Goal: Subscribe to service/newsletter: Subscribe to service/newsletter

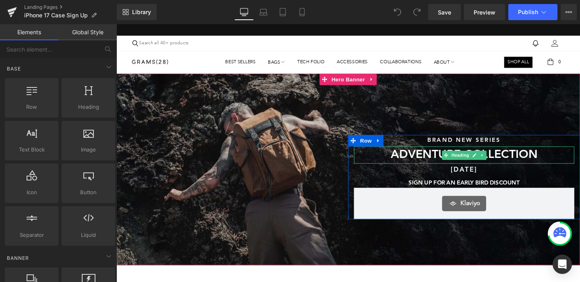
click at [425, 159] on h1 "ADVENTURE COLLECTION" at bounding box center [482, 162] width 232 height 18
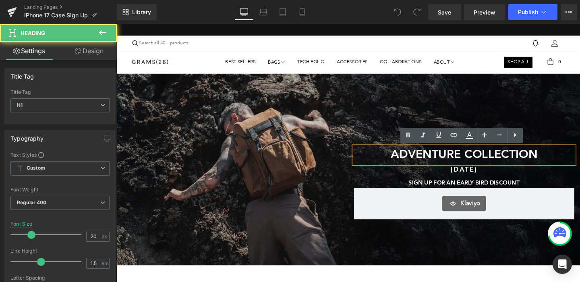
click at [433, 161] on h1 "ADVENTURE COLLECTION" at bounding box center [482, 162] width 232 height 18
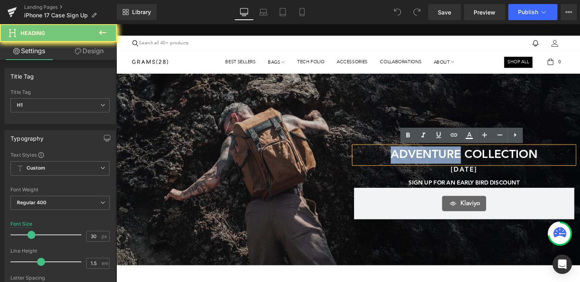
click at [433, 161] on h1 "ADVENTURE COLLECTION" at bounding box center [482, 162] width 232 height 18
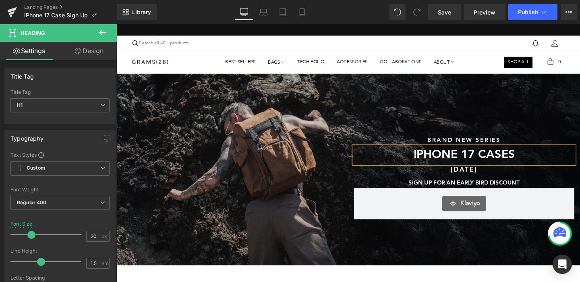
click at [526, 166] on h1 "iphone 17 cases" at bounding box center [482, 162] width 232 height 18
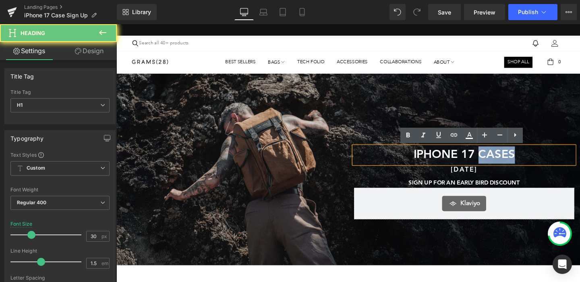
click at [526, 166] on h1 "iphone 17 cases" at bounding box center [482, 162] width 232 height 18
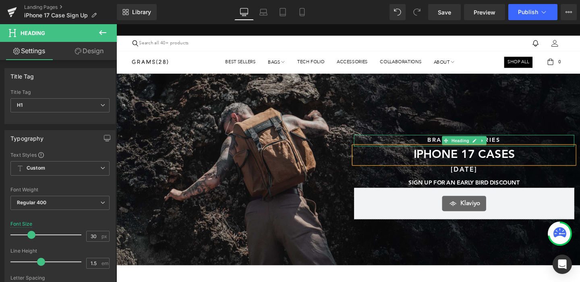
click at [525, 144] on h1 "BRAND NEW SERIES" at bounding box center [482, 147] width 232 height 12
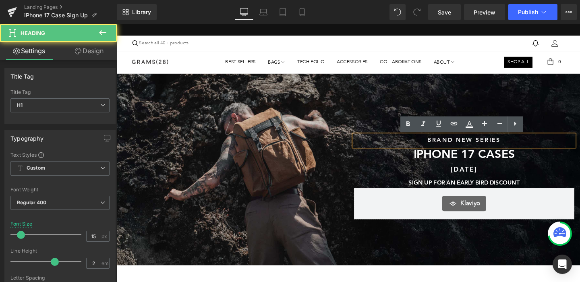
click at [525, 144] on h1 "BRAND NEW SERIES" at bounding box center [482, 147] width 232 height 12
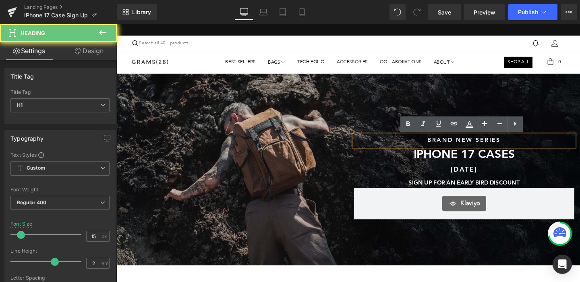
click at [525, 144] on h1 "BRAND NEW SERIES" at bounding box center [482, 147] width 232 height 12
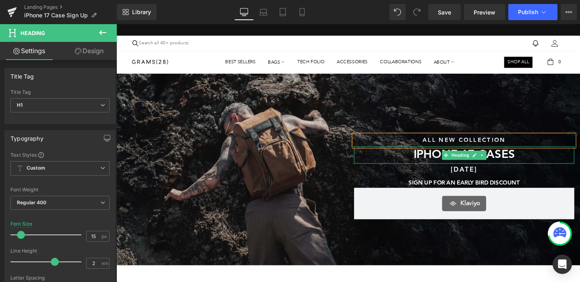
click at [540, 164] on h1 "iPhone 17 Cases" at bounding box center [482, 162] width 232 height 18
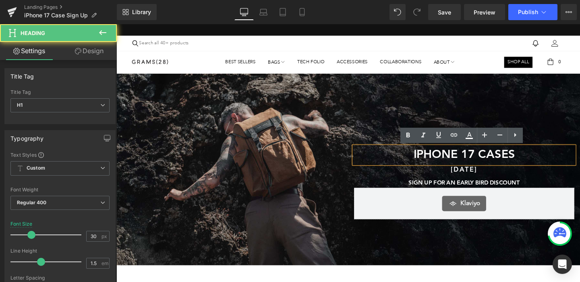
click at [526, 164] on h1 "iPhone 17 Cases" at bounding box center [482, 162] width 232 height 18
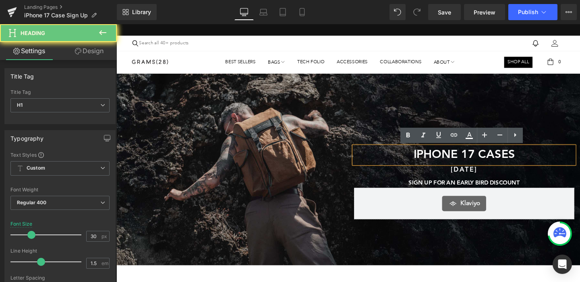
click at [526, 164] on h1 "iPhone 17 Cases" at bounding box center [482, 162] width 232 height 18
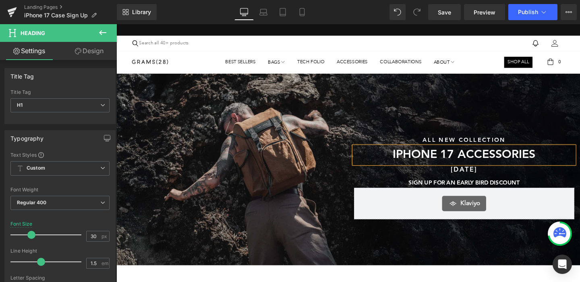
click at [507, 178] on h1 "[DATE]" at bounding box center [482, 178] width 232 height 14
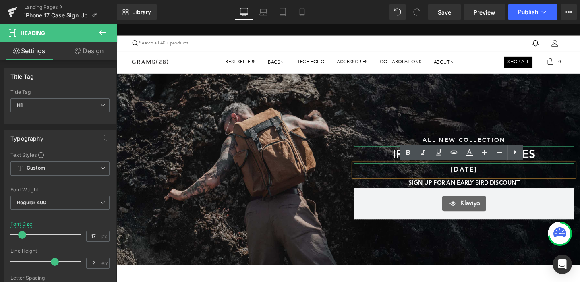
click at [381, 160] on h1 "iPhone 17 ACCESSORIES" at bounding box center [482, 162] width 232 height 18
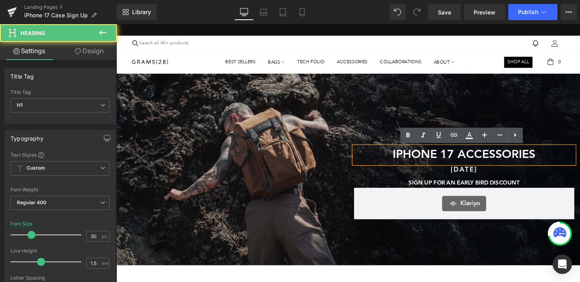
click at [408, 160] on h1 "iPhone 17 ACCESSORIES" at bounding box center [482, 162] width 232 height 18
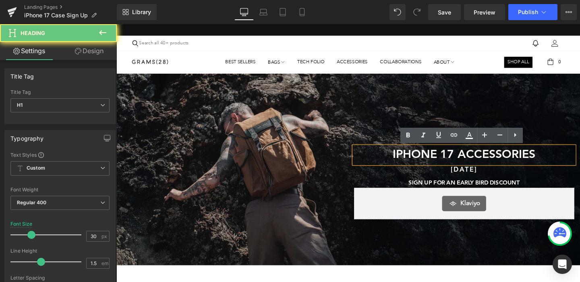
click at [408, 160] on h1 "iPhone 17 ACCESSORIES" at bounding box center [482, 162] width 232 height 18
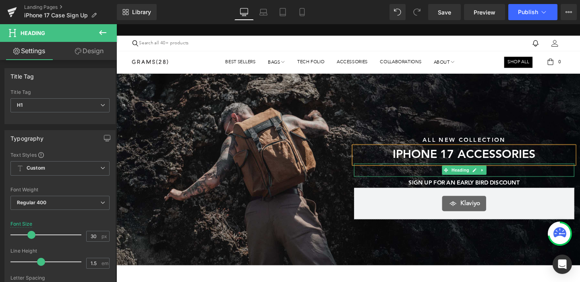
click at [411, 179] on h1 "[DATE]" at bounding box center [482, 178] width 232 height 14
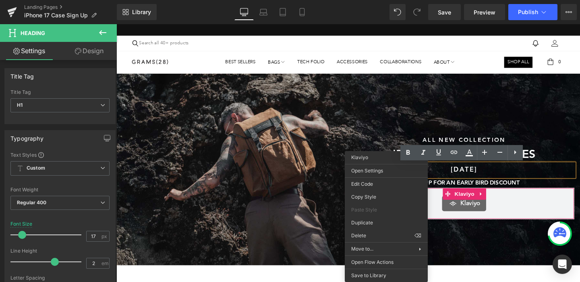
click at [487, 181] on h1 "[DATE]" at bounding box center [482, 178] width 232 height 14
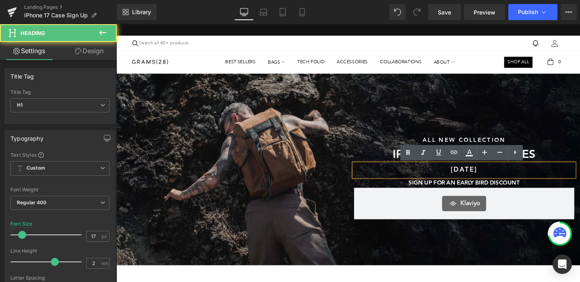
click at [480, 178] on h1 "[DATE]" at bounding box center [482, 178] width 232 height 14
click at [464, 177] on h1 "[DATE]" at bounding box center [482, 178] width 232 height 14
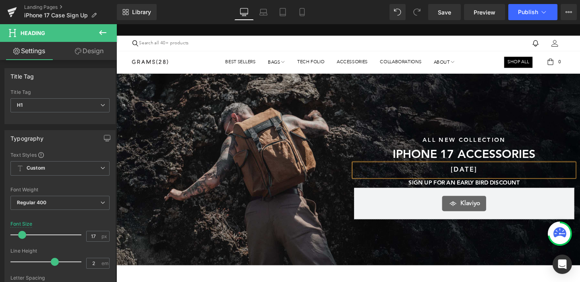
click at [359, 212] on div "Sunshine & Savings Text Block SAVE UP TO 40% SITEWIDE DURING OUR SUMMER SALE Te…" at bounding box center [238, 185] width 244 height 89
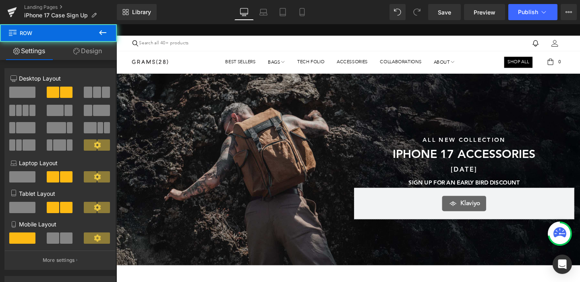
click at [383, 213] on div "Klaviyo" at bounding box center [482, 213] width 215 height 16
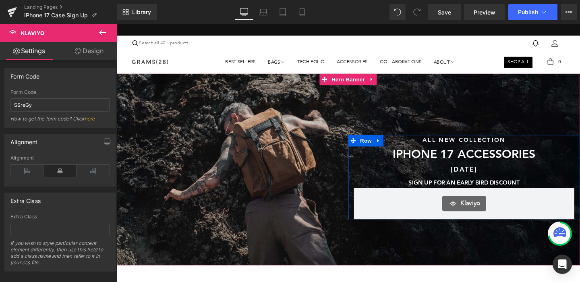
click at [435, 210] on div "Klaviyo" at bounding box center [482, 213] width 215 height 16
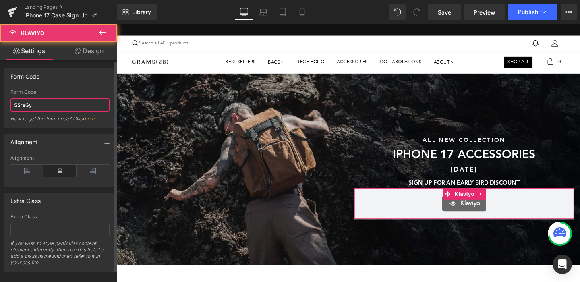
click at [59, 100] on input "SSreGy" at bounding box center [59, 104] width 99 height 13
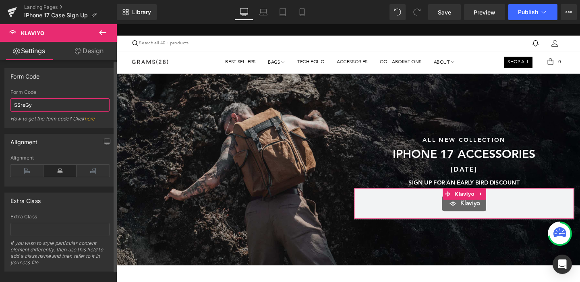
click at [59, 100] on input "SSreGy" at bounding box center [59, 104] width 99 height 13
paste input "<div class="klaviyo-form-RBZiGM"></div>"
type input "RBZiGM"
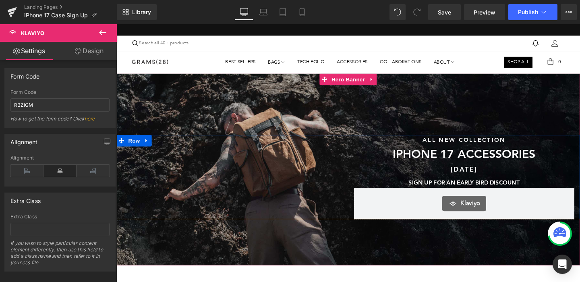
click at [272, 193] on div "Sunshine & Savings Text Block SAVE UP TO 40% SITEWIDE DURING OUR SUMMER SALE Te…" at bounding box center [238, 185] width 244 height 89
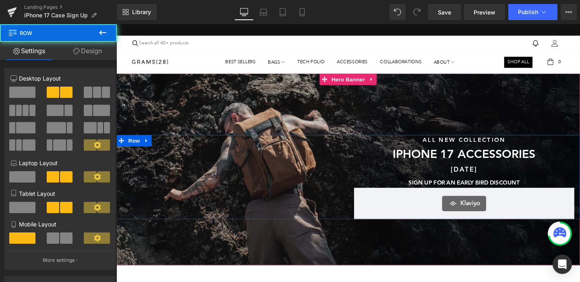
click at [272, 193] on div "Sunshine & Savings Text Block SAVE UP TO 40% SITEWIDE DURING OUR SUMMER SALE Te…" at bounding box center [238, 185] width 244 height 89
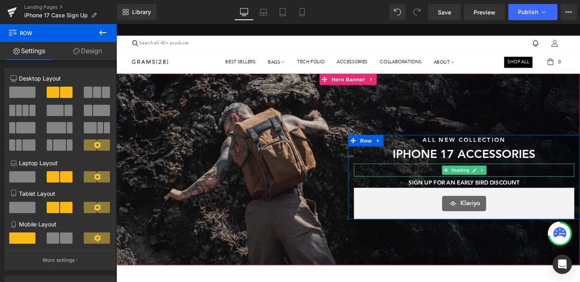
click at [430, 180] on h1 "[DATE]" at bounding box center [482, 178] width 232 height 14
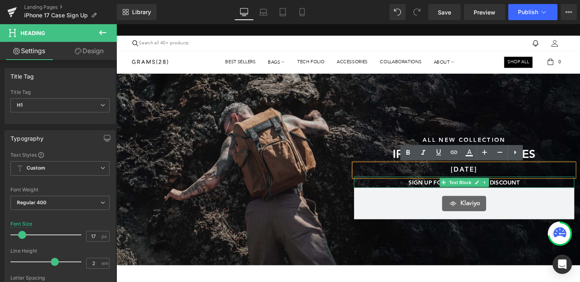
click at [425, 191] on p "SIGN UP FOR AN EARLY BIRD DISCOUNT" at bounding box center [482, 192] width 232 height 10
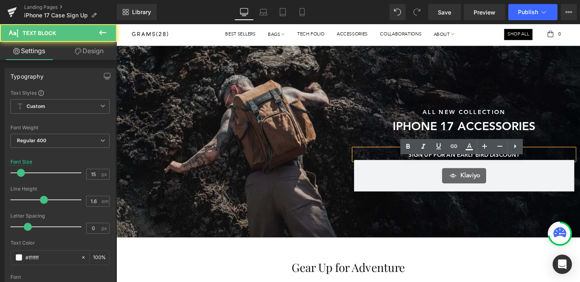
scroll to position [48, 0]
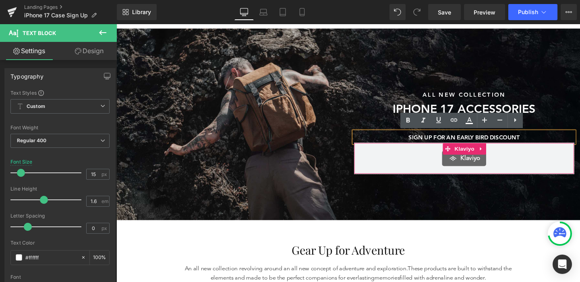
click at [402, 158] on div "Klaviyo" at bounding box center [482, 165] width 215 height 16
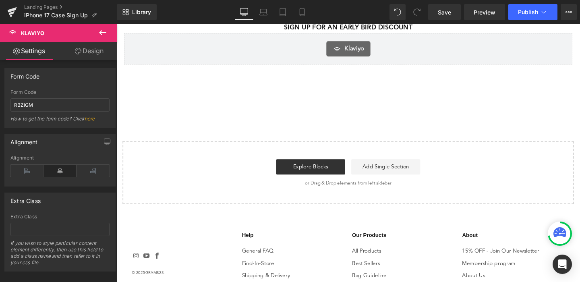
scroll to position [1158, 0]
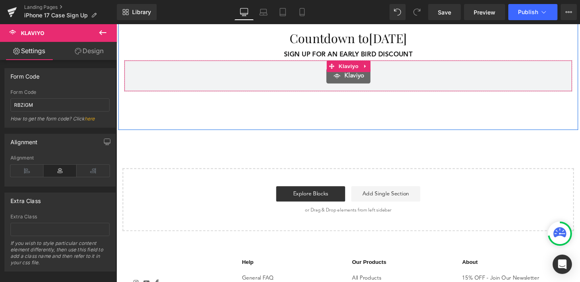
click at [413, 76] on div "Klaviyo" at bounding box center [360, 78] width 454 height 16
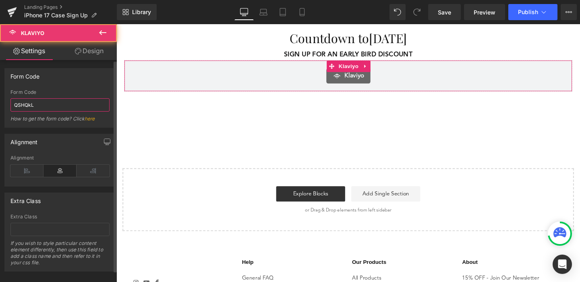
click at [46, 108] on input "QSHQkL" at bounding box center [59, 104] width 99 height 13
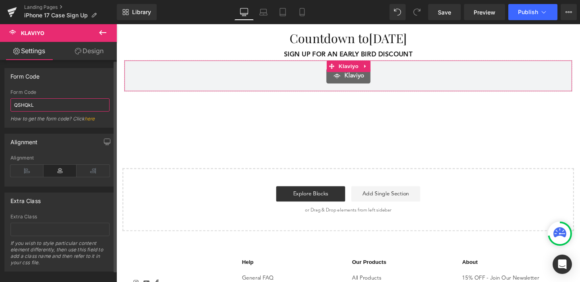
click at [46, 108] on input "QSHQkL" at bounding box center [59, 104] width 99 height 13
paste input "<div class="klaviyo-form-U8EKdD"></div>"
type input "U8EKdD"
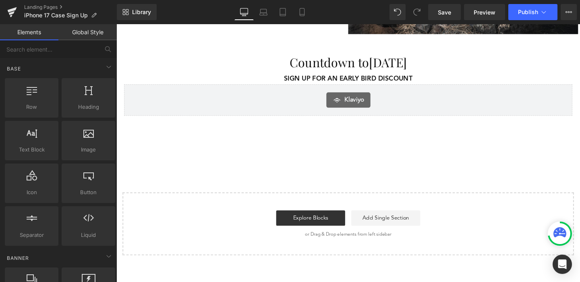
scroll to position [1096, 0]
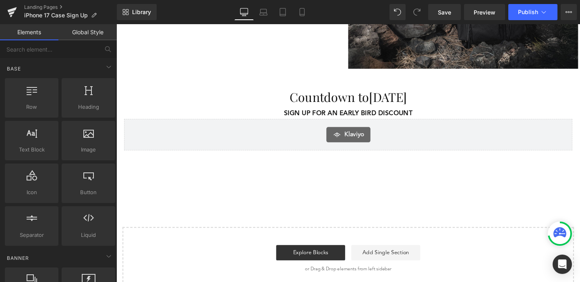
click at [317, 99] on h1 "Countdown to [DATE]" at bounding box center [359, 100] width 471 height 19
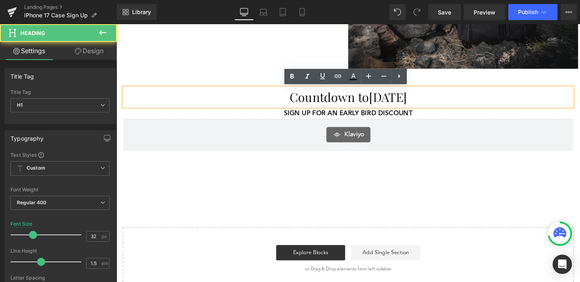
click at [299, 99] on h1 "Countdown to [DATE]" at bounding box center [359, 100] width 471 height 19
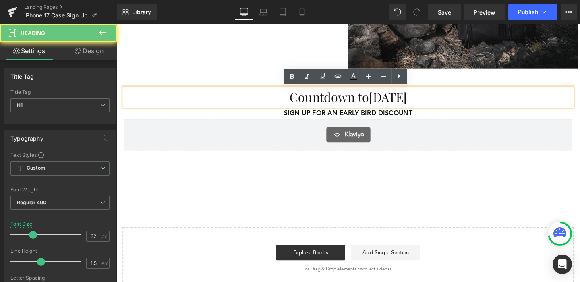
click at [299, 99] on h1 "Countdown to [DATE]" at bounding box center [359, 100] width 471 height 19
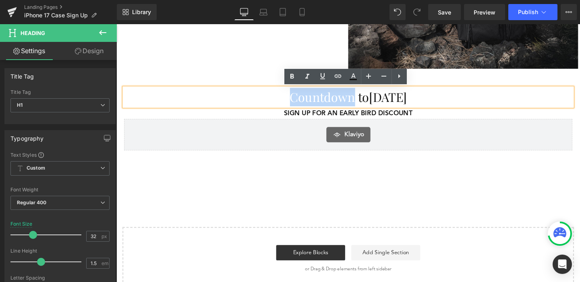
click at [366, 97] on h1 "Countdown to [DATE]" at bounding box center [359, 100] width 471 height 19
drag, startPoint x: 371, startPoint y: 102, endPoint x: 286, endPoint y: 103, distance: 84.6
click at [286, 103] on h1 "Countdown to [DATE]" at bounding box center [359, 100] width 471 height 19
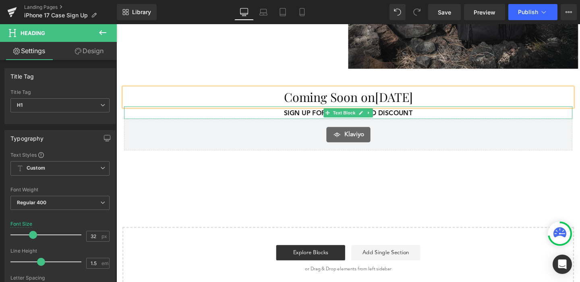
click at [471, 117] on p "SIGN UP FOR AN EARLY BIRD DISCOUNT" at bounding box center [359, 117] width 471 height 11
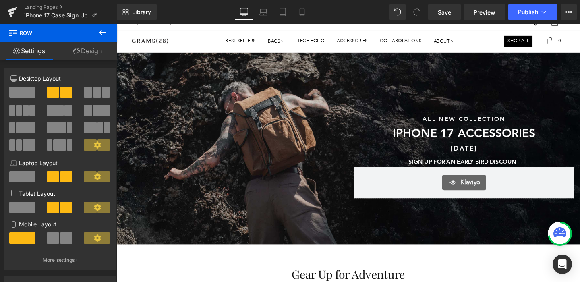
scroll to position [46, 0]
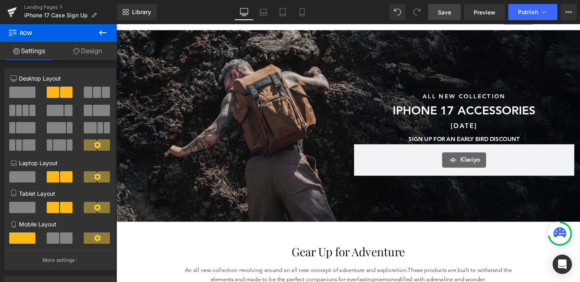
click at [442, 10] on span "Save" at bounding box center [444, 12] width 13 height 8
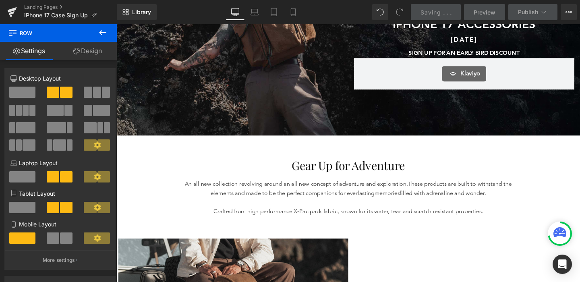
scroll to position [141, 0]
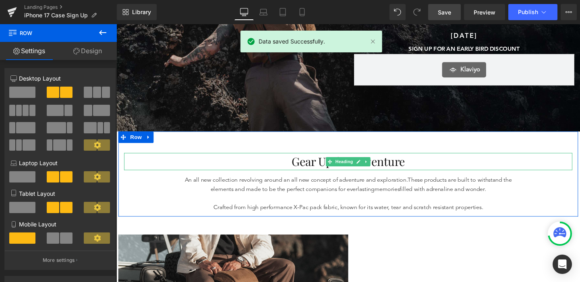
click at [395, 170] on h1 "Gear Up for Adventure" at bounding box center [359, 169] width 471 height 18
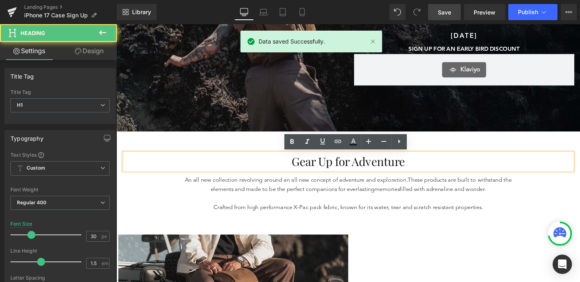
click at [395, 170] on h1 "Gear Up for Adventure" at bounding box center [359, 169] width 471 height 18
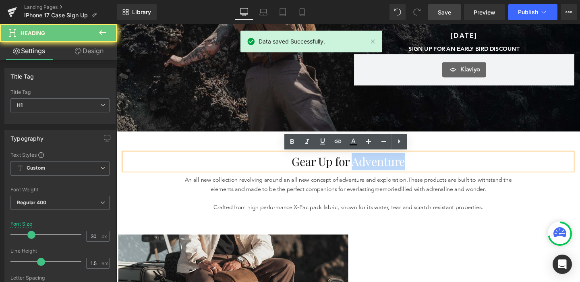
click at [395, 170] on h1 "Gear Up for Adventure" at bounding box center [359, 169] width 471 height 18
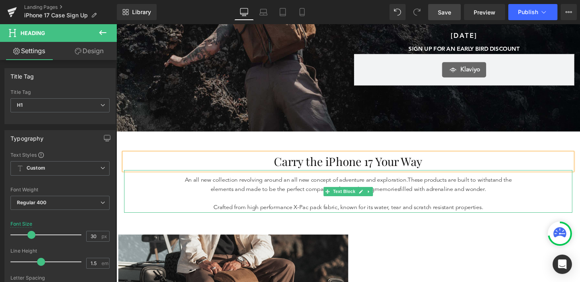
click at [419, 195] on span "filled with adrenaline and wonder." at bounding box center [460, 198] width 91 height 6
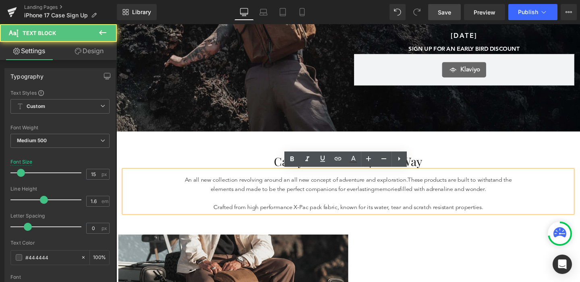
click at [436, 226] on div "Carry the iPhone 17 Your Way Heading An all new collection revolving around an …" at bounding box center [359, 181] width 483 height 89
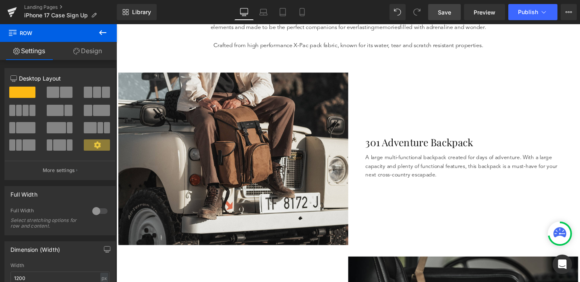
scroll to position [319, 0]
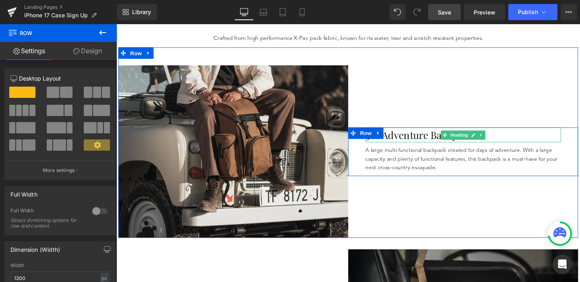
click at [417, 138] on h1 "301 Adventure Backpack" at bounding box center [480, 141] width 205 height 16
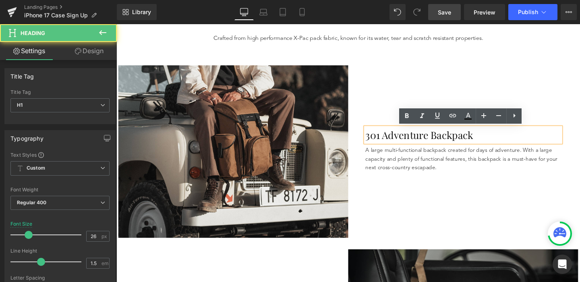
click at [417, 138] on h1 "301 Adventure Backpack" at bounding box center [480, 141] width 205 height 16
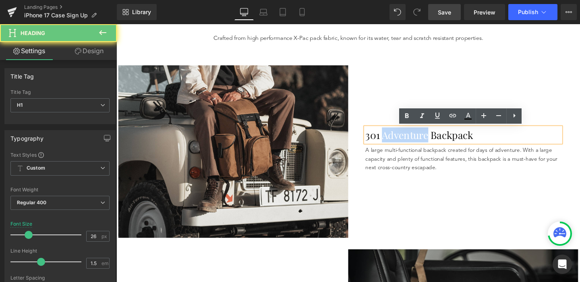
click at [417, 138] on h1 "301 Adventure Backpack" at bounding box center [480, 141] width 205 height 16
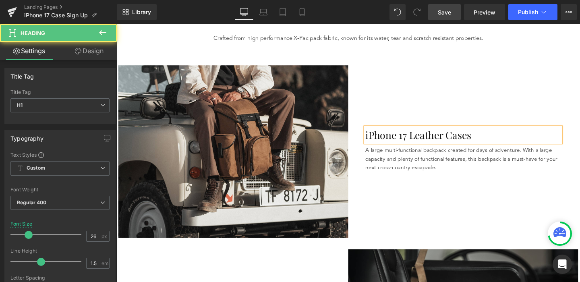
click at [433, 141] on h1 "iPhone 17 Leather Cases" at bounding box center [480, 141] width 205 height 16
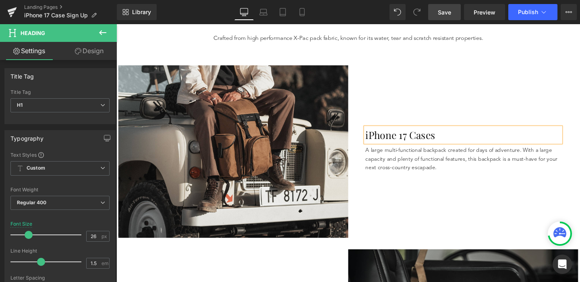
click at [481, 189] on div "iPhone 17 Cases Heading A large multi-functional backpack created for days of a…" at bounding box center [481, 157] width 242 height 181
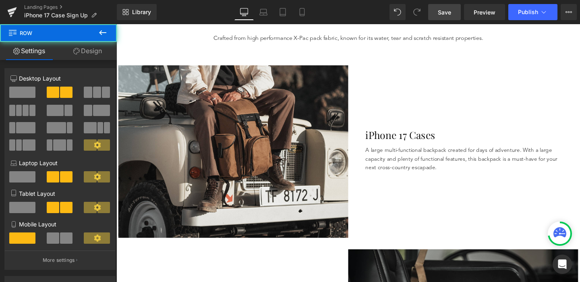
scroll to position [320, 0]
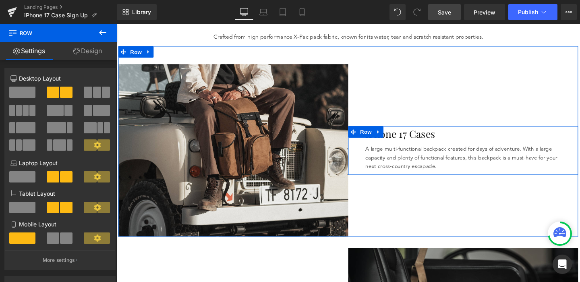
click at [428, 144] on h1 "iPhone 17 Cases" at bounding box center [480, 139] width 205 height 16
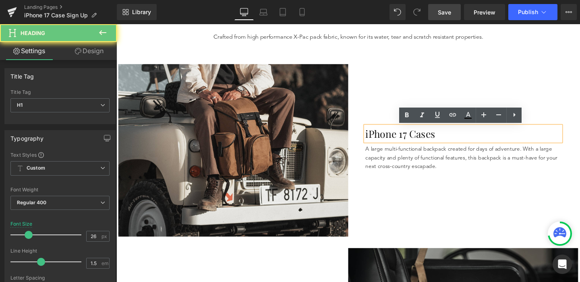
click at [379, 139] on h1 "iPhone 17 Cases" at bounding box center [480, 139] width 205 height 16
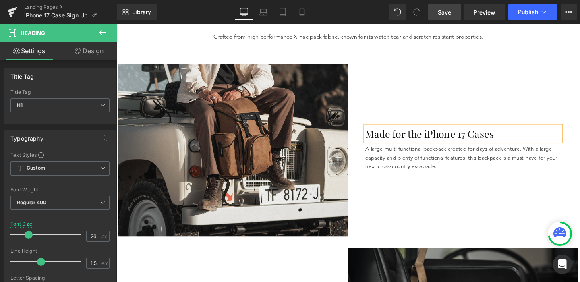
click at [491, 141] on h1 "Made for the iPhone 17 Cases" at bounding box center [480, 139] width 205 height 16
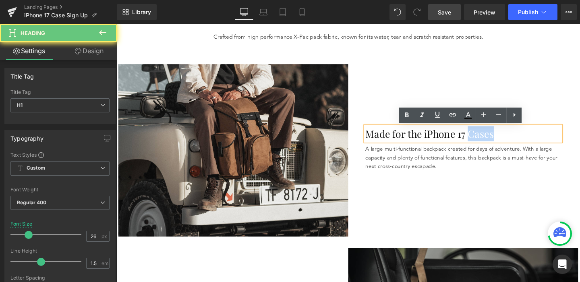
click at [491, 141] on h1 "Made for the iPhone 17 Cases" at bounding box center [480, 139] width 205 height 16
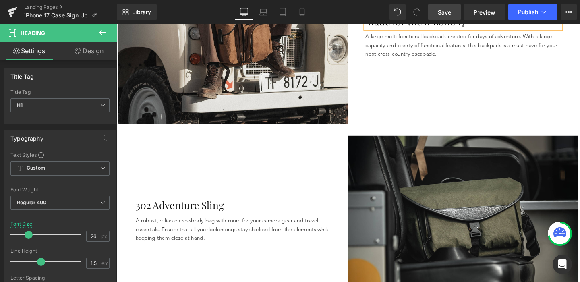
scroll to position [473, 0]
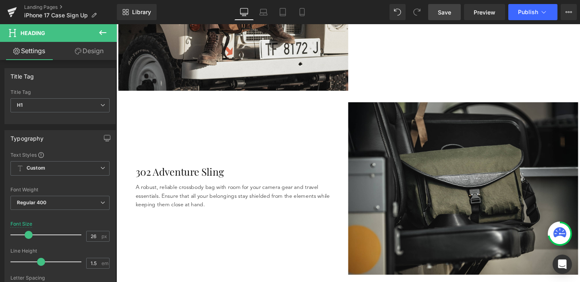
click at [186, 178] on h1 "302 Adventure Sling" at bounding box center [239, 180] width 205 height 16
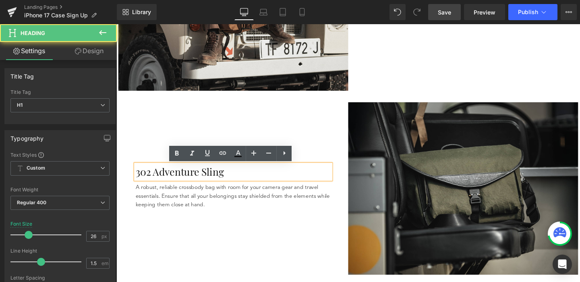
click at [201, 182] on h1 "302 Adventure Sling" at bounding box center [239, 180] width 205 height 16
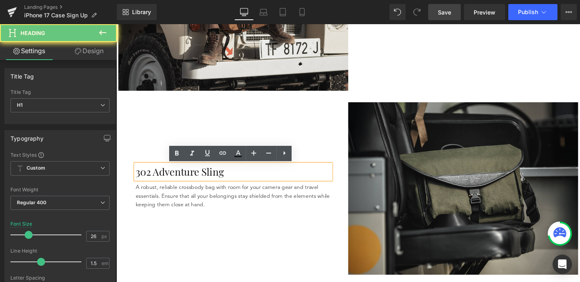
click at [201, 182] on h1 "302 Adventure Sling" at bounding box center [239, 180] width 205 height 16
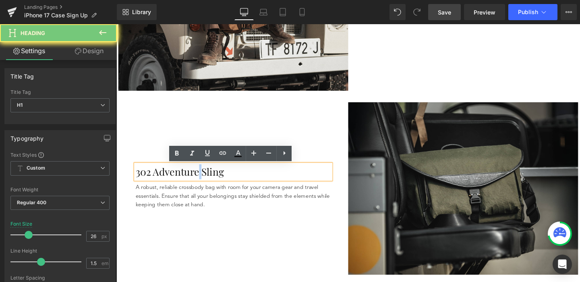
click at [201, 182] on h1 "302 Adventure Sling" at bounding box center [239, 180] width 205 height 16
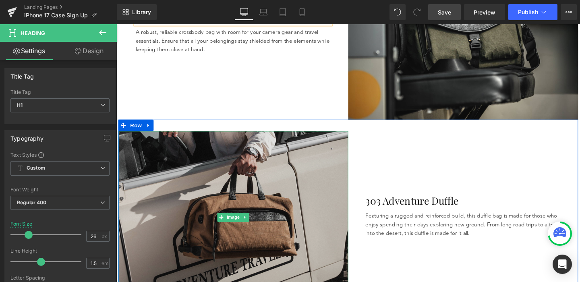
scroll to position [664, 0]
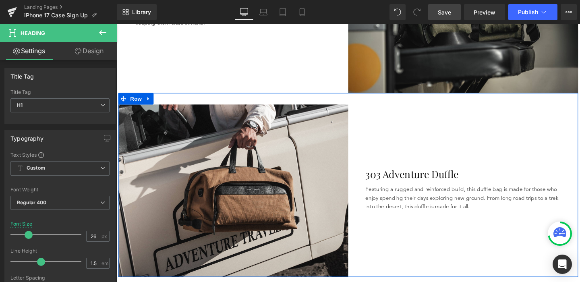
click at [448, 185] on h1 "303 Adventure Duffle" at bounding box center [480, 182] width 205 height 16
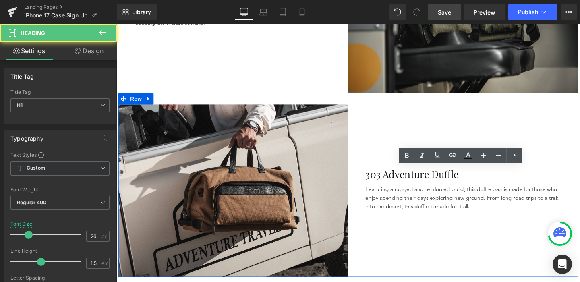
click at [448, 185] on h1 "303 Adventure Duffle" at bounding box center [480, 182] width 205 height 16
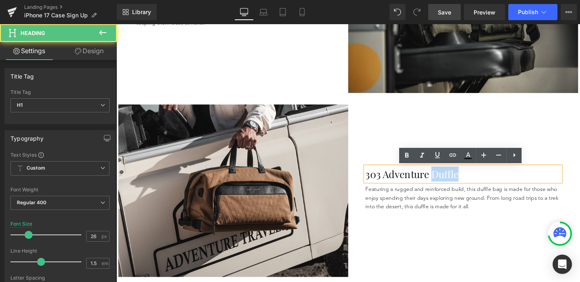
click at [448, 185] on h1 "303 Adventure Duffle" at bounding box center [480, 182] width 205 height 16
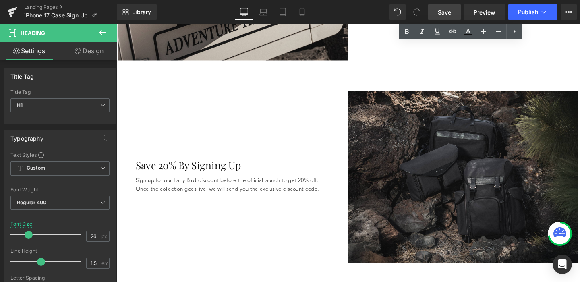
scroll to position [905, 0]
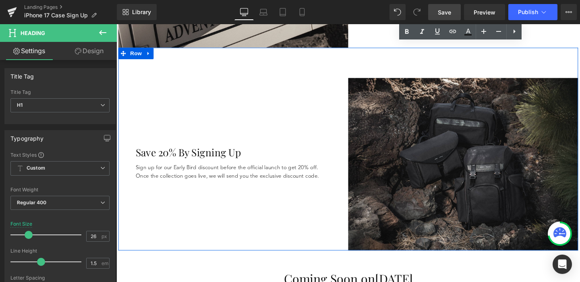
click at [338, 122] on div "Save 20% By Signing Up Heading Sign up for our Early Bird discount before the o…" at bounding box center [239, 171] width 242 height 181
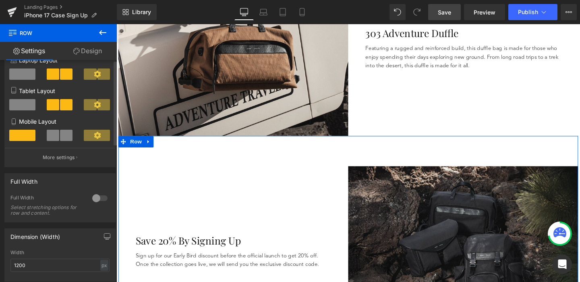
scroll to position [0, 0]
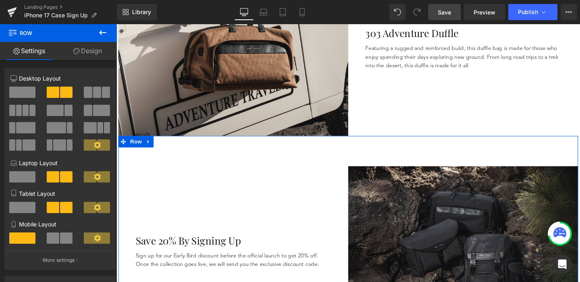
click at [93, 48] on link "Design" at bounding box center [87, 51] width 58 height 18
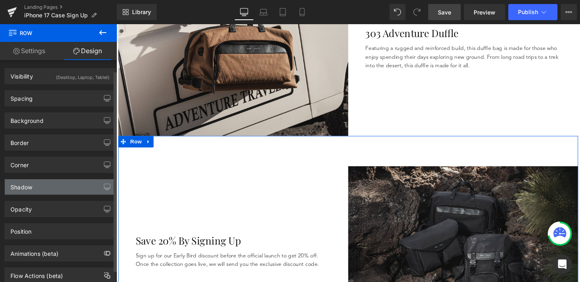
scroll to position [25, 0]
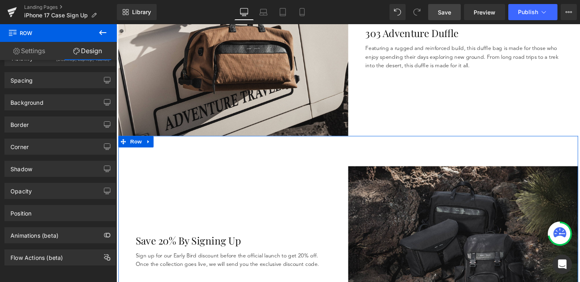
click at [220, 183] on div "Save 20% By Signing Up Heading Sign up for our Early Bird discount before the o…" at bounding box center [239, 264] width 242 height 181
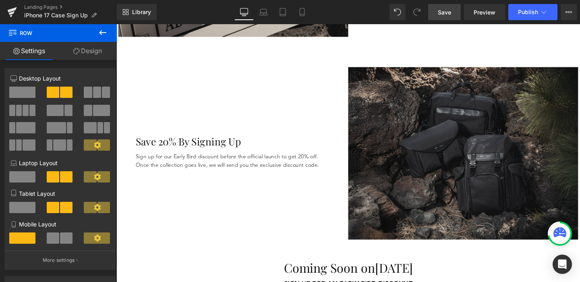
scroll to position [859, 0]
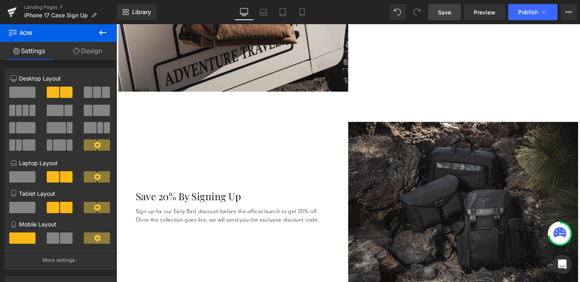
click at [278, 145] on div "Save 20% By Signing Up Heading Sign up for our Early Bird discount before the o…" at bounding box center [239, 217] width 242 height 181
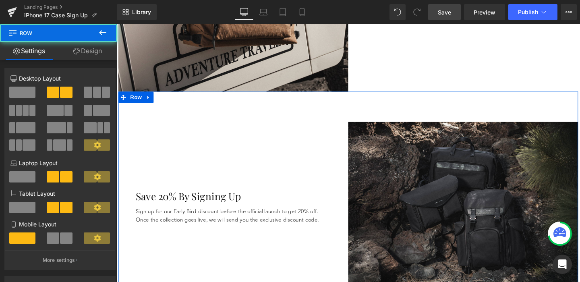
click at [293, 145] on div "Save 20% By Signing Up Heading Sign up for our Early Bird discount before the o…" at bounding box center [239, 217] width 242 height 181
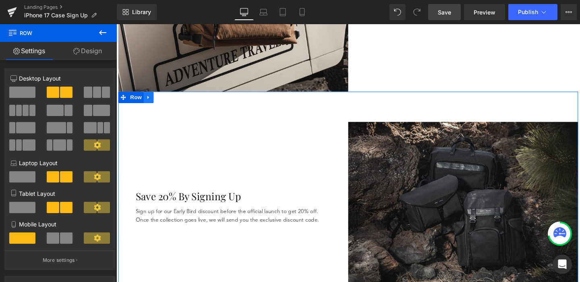
click at [151, 104] on icon at bounding box center [150, 101] width 6 height 6
click at [168, 103] on link at bounding box center [171, 101] width 10 height 12
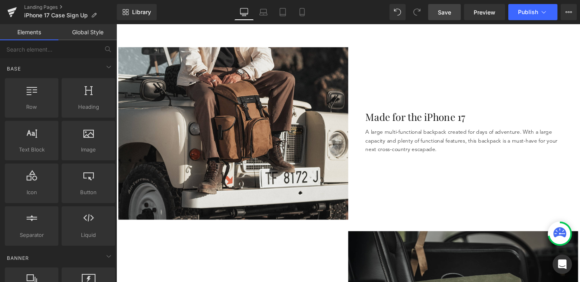
scroll to position [337, 0]
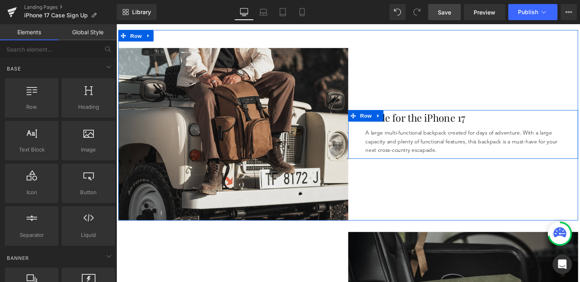
click at [411, 149] on p "A large multi-functional backpack created for days of adventure. With a large c…" at bounding box center [480, 147] width 205 height 27
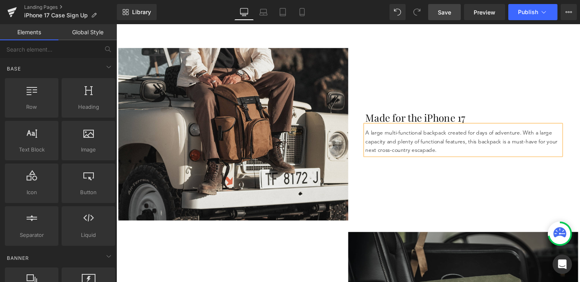
click at [411, 149] on p "A large multi-functional backpack created for days of adventure. With a large c…" at bounding box center [480, 147] width 205 height 27
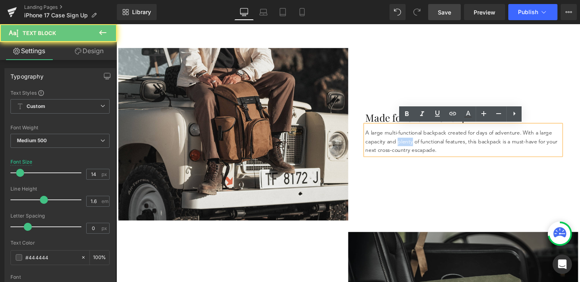
click at [411, 149] on p "A large multi-functional backpack created for days of adventure. With a large c…" at bounding box center [480, 147] width 205 height 27
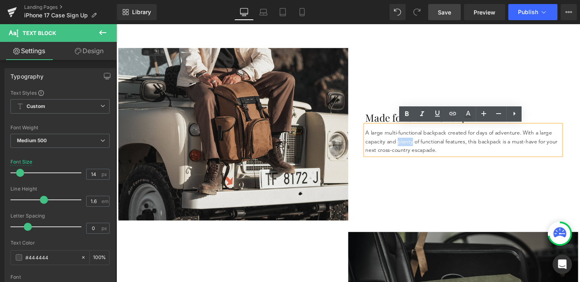
click at [411, 149] on p "A large multi-functional backpack created for days of adventure. With a large c…" at bounding box center [480, 147] width 205 height 27
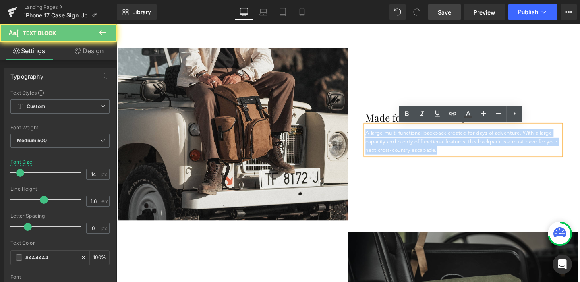
click at [411, 149] on p "A large multi-functional backpack created for days of adventure. With a large c…" at bounding box center [480, 147] width 205 height 27
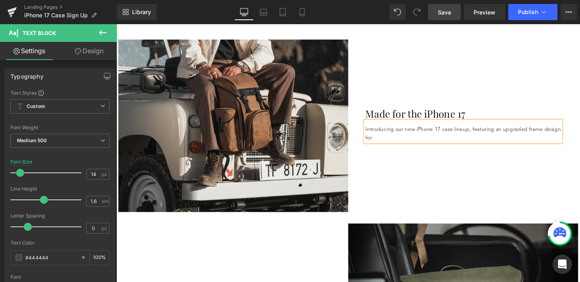
scroll to position [341, 0]
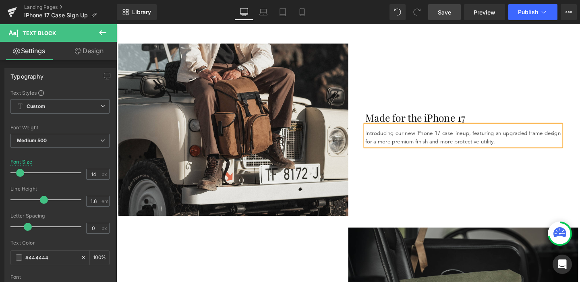
click at [409, 216] on div "Made for the iPhone 17 Heading Introducing our new iPhone 17 case lineup, featu…" at bounding box center [481, 135] width 242 height 181
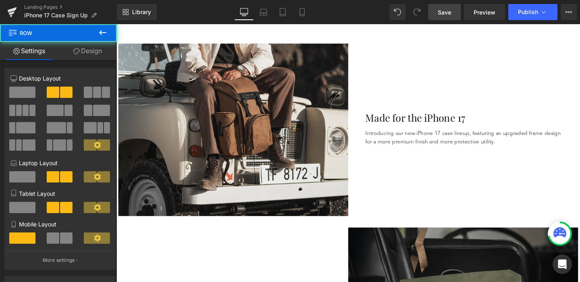
scroll to position [469, 0]
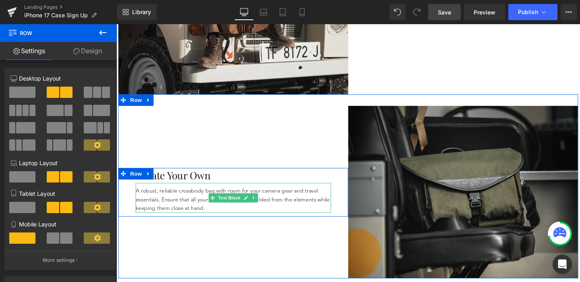
click at [238, 199] on p "A robust, reliable crossbody bag with room for your camera gear and travel esse…" at bounding box center [239, 208] width 205 height 27
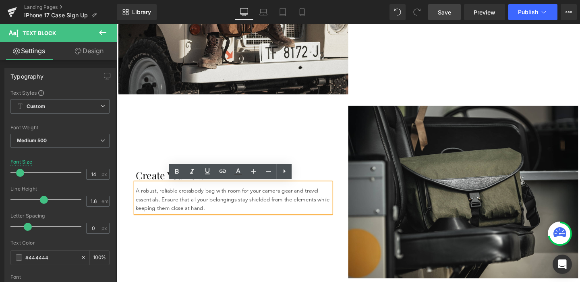
click at [330, 261] on div "Create Your Own Heading A robust, reliable crossbody bag with room for your cam…" at bounding box center [239, 200] width 242 height 181
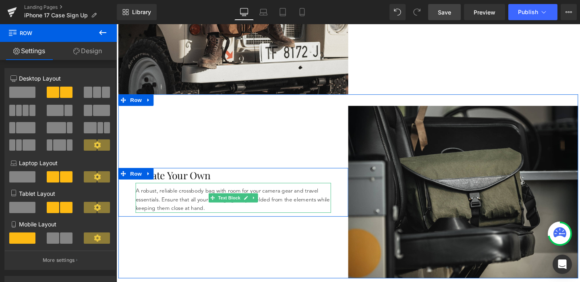
click at [321, 220] on p "A robust, reliable crossbody bag with room for your camera gear and travel esse…" at bounding box center [239, 208] width 205 height 27
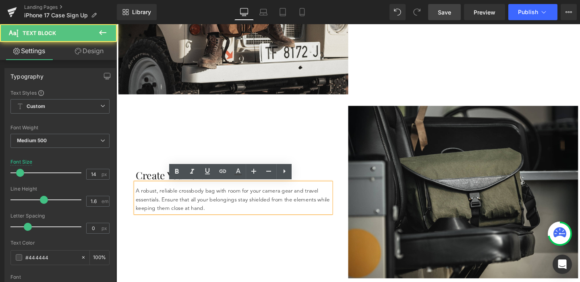
click at [321, 220] on p "A robust, reliable crossbody bag with room for your camera gear and travel esse…" at bounding box center [239, 208] width 205 height 27
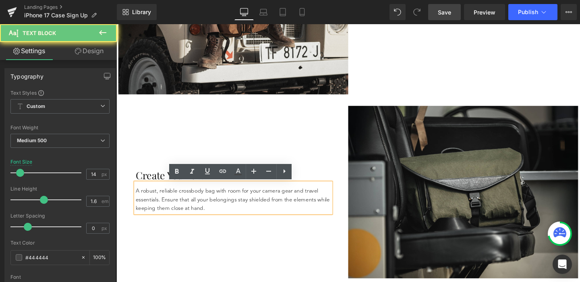
click at [321, 220] on p "A robust, reliable crossbody bag with room for your camera gear and travel esse…" at bounding box center [239, 208] width 205 height 27
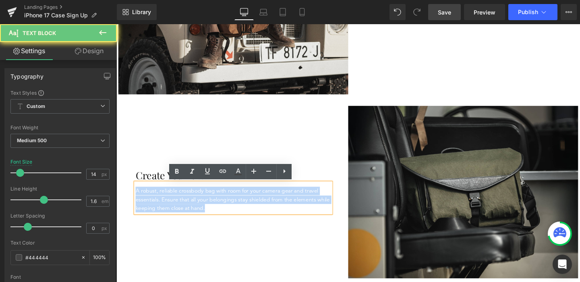
click at [321, 220] on p "A robust, reliable crossbody bag with room for your camera gear and travel esse…" at bounding box center [239, 208] width 205 height 27
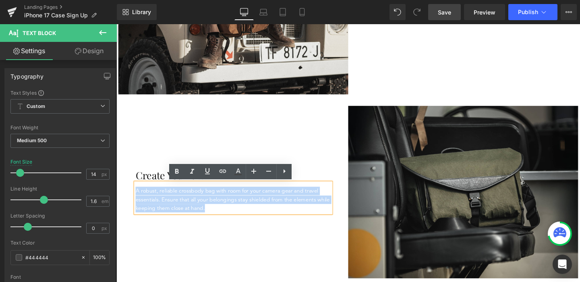
scroll to position [478, 0]
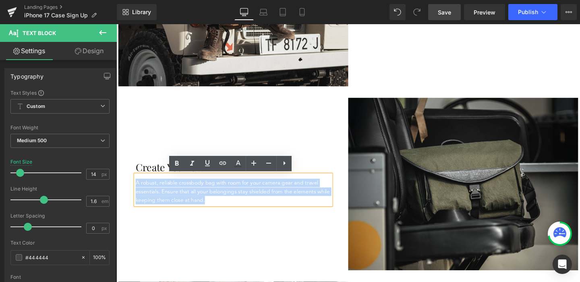
click at [315, 195] on p "A robust, reliable crossbody bag with room for your camera gear and travel esse…" at bounding box center [239, 200] width 205 height 27
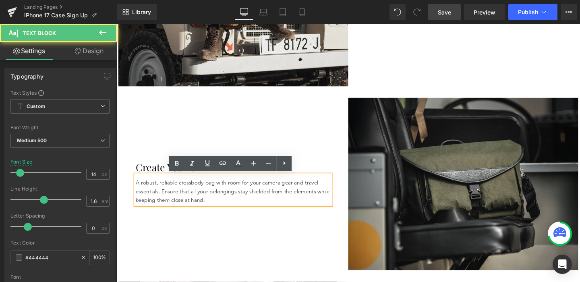
click at [315, 195] on p "A robust, reliable crossbody bag with room for your camera gear and travel esse…" at bounding box center [239, 200] width 205 height 27
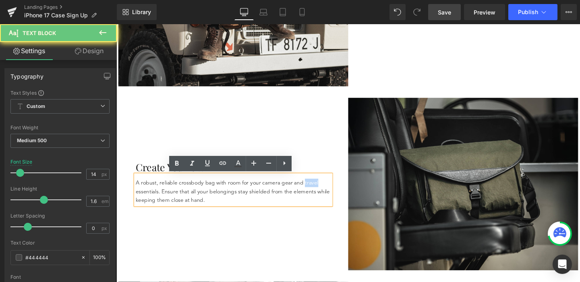
click at [315, 195] on p "A robust, reliable crossbody bag with room for your camera gear and travel esse…" at bounding box center [239, 200] width 205 height 27
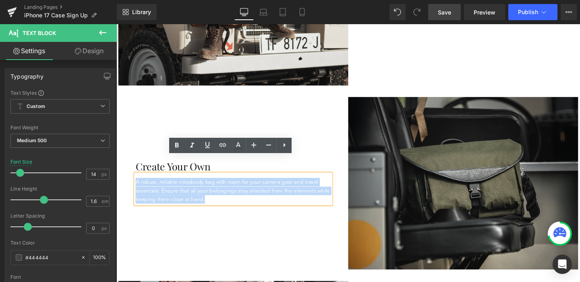
scroll to position [497, 0]
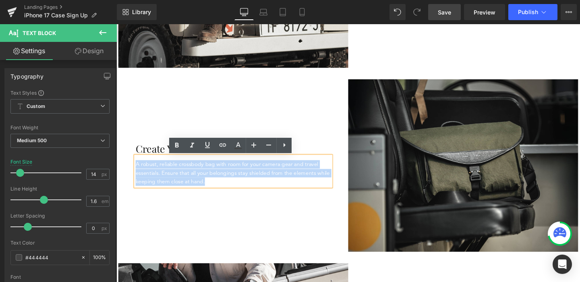
click at [240, 194] on div "A robust, reliable crossbody bag with room for your camera gear and travel esse…" at bounding box center [239, 178] width 205 height 31
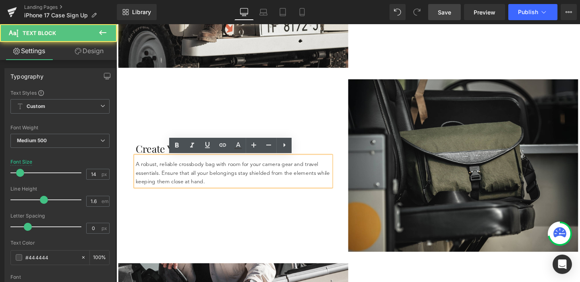
click at [261, 187] on p "A robust, reliable crossbody bag with room for your camera gear and travel esse…" at bounding box center [239, 180] width 205 height 27
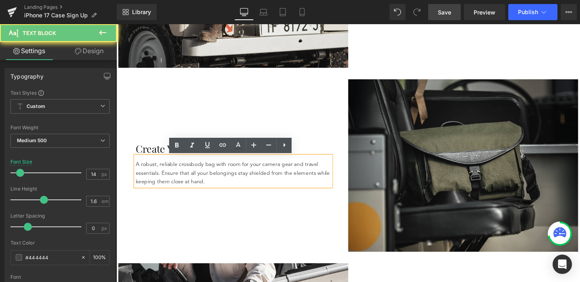
click at [261, 187] on p "A robust, reliable crossbody bag with room for your camera gear and travel esse…" at bounding box center [239, 180] width 205 height 27
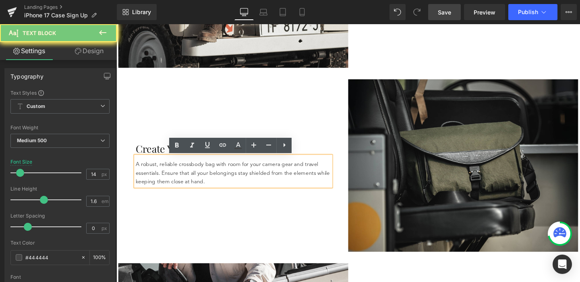
click at [261, 187] on p "A robust, reliable crossbody bag with room for your camera gear and travel esse…" at bounding box center [239, 180] width 205 height 27
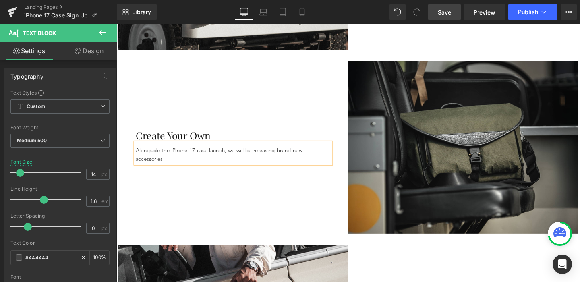
scroll to position [512, 0]
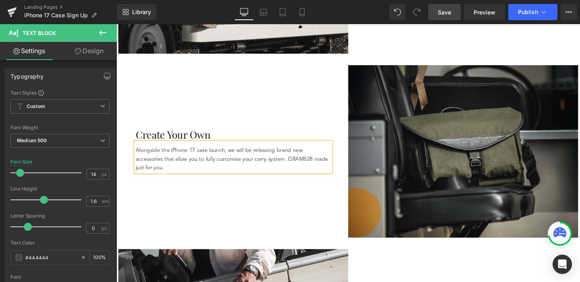
click at [227, 247] on div "Create Your Own Heading Alongside the iPhone 17 case launch, we will be releasi…" at bounding box center [239, 157] width 242 height 181
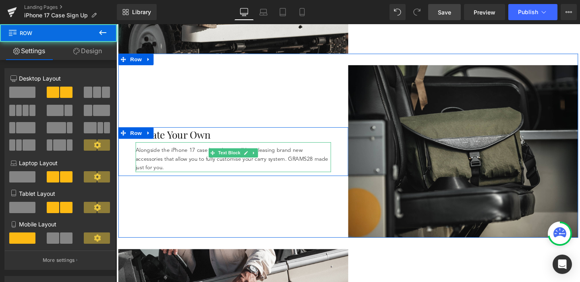
click at [275, 170] on p "Alongside the iPhone 17 case launch, we will be releasing brand new accessories…" at bounding box center [239, 165] width 205 height 27
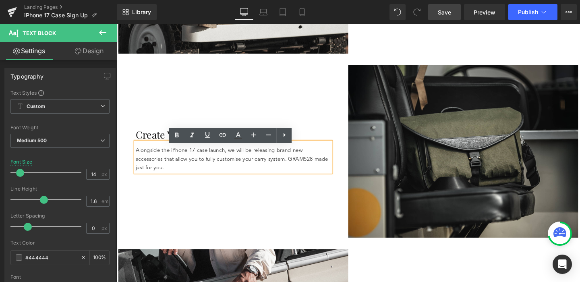
click at [266, 170] on p "Alongside the iPhone 17 case launch, we will be releasing brand new accessories…" at bounding box center [239, 165] width 205 height 27
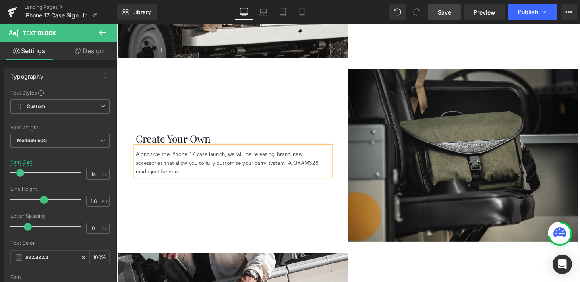
click at [298, 168] on p "Alongside the iPhone 17 case launch, we will be releasing brand new accessories…" at bounding box center [239, 170] width 205 height 27
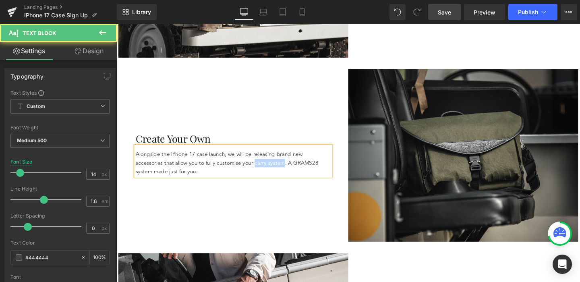
drag, startPoint x: 232, startPoint y: 172, endPoint x: 261, endPoint y: 172, distance: 28.6
click at [261, 172] on p "Alongside the iPhone 17 case launch, we will be releasing brand new accessories…" at bounding box center [239, 170] width 205 height 27
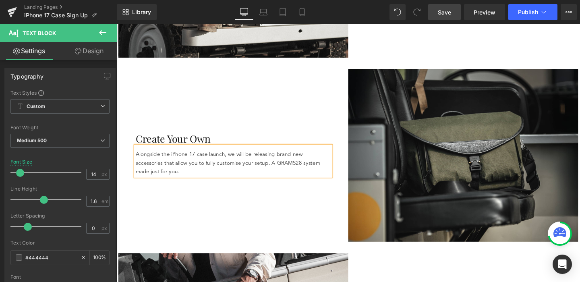
click at [278, 208] on div "Create Your Own Heading Alongside the iPhone 17 case launch, we will be releasi…" at bounding box center [239, 162] width 242 height 181
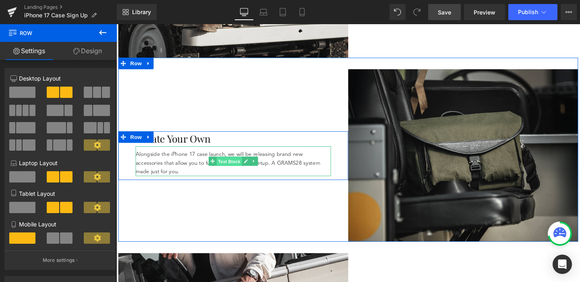
click at [234, 170] on span "Text Block" at bounding box center [235, 169] width 27 height 10
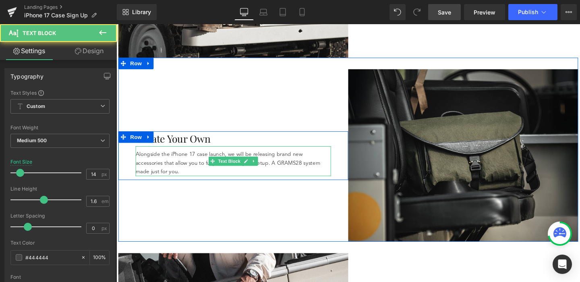
click at [242, 180] on p "Alongside the iPhone 17 case launch, we will be releasing brand new accessories…" at bounding box center [239, 170] width 205 height 27
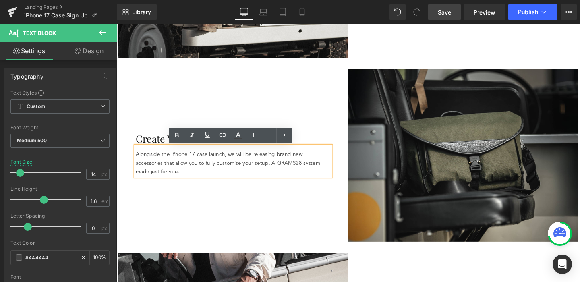
click at [232, 171] on p "Alongside the iPhone 17 case launch, we will be releasing brand new accessories…" at bounding box center [239, 170] width 205 height 27
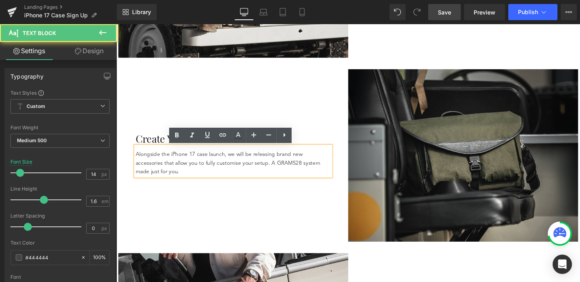
click at [236, 171] on p "Alongside the iPhone 17 case launch, we will be releasing brand new accessories…" at bounding box center [239, 170] width 205 height 27
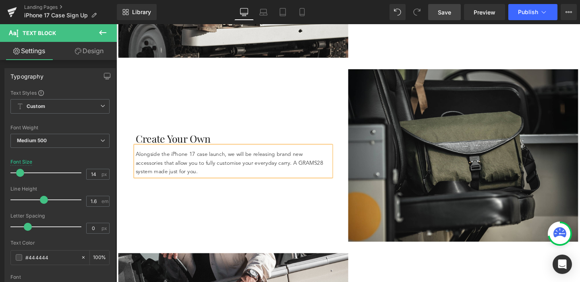
click at [316, 223] on div "Create Your Own Heading Alongside the iPhone 17 case launch, we will be releasi…" at bounding box center [239, 162] width 242 height 181
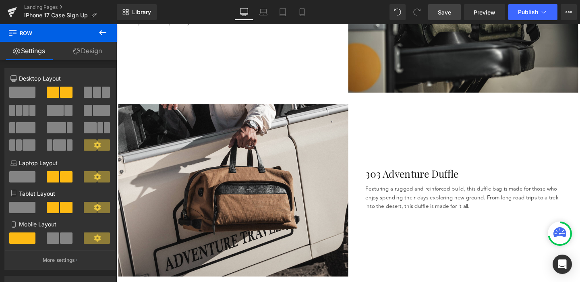
scroll to position [675, 0]
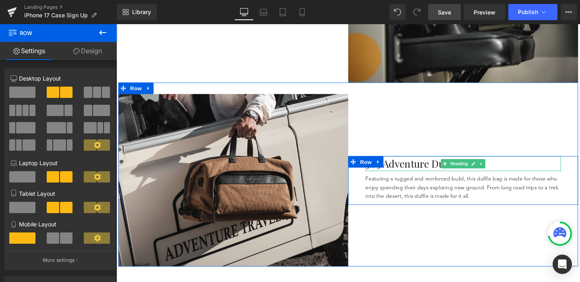
click at [430, 172] on h1 "303 Adventure Duffle" at bounding box center [480, 171] width 205 height 16
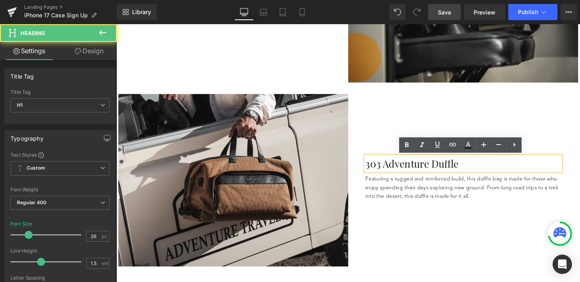
click at [430, 172] on h1 "303 Adventure Duffle" at bounding box center [480, 171] width 205 height 16
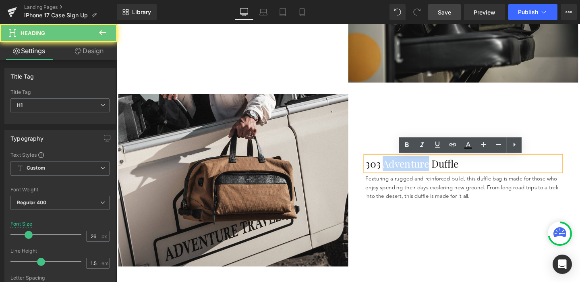
click at [430, 172] on h1 "303 Adventure Duffle" at bounding box center [480, 171] width 205 height 16
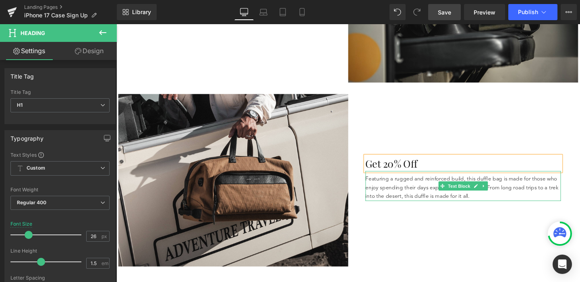
click at [429, 201] on p "Featuring a rugged and reinforced build, this duffle bag is made for those who …" at bounding box center [480, 195] width 205 height 27
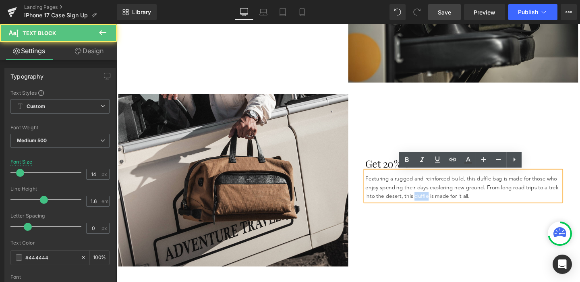
click at [429, 201] on p "Featuring a rugged and reinforced build, this duffle bag is made for those who …" at bounding box center [480, 195] width 205 height 27
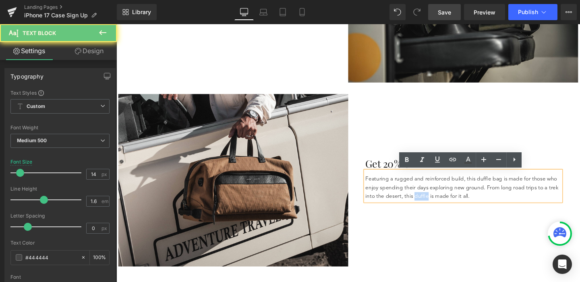
click at [429, 201] on p "Featuring a rugged and reinforced build, this duffle bag is made for those who …" at bounding box center [480, 195] width 205 height 27
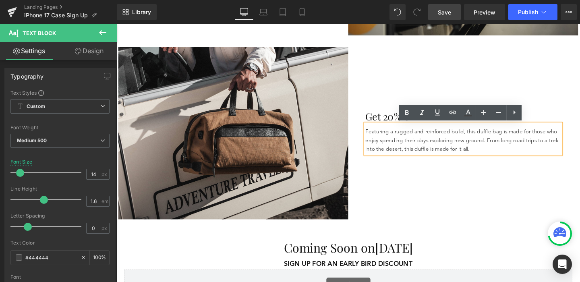
scroll to position [734, 0]
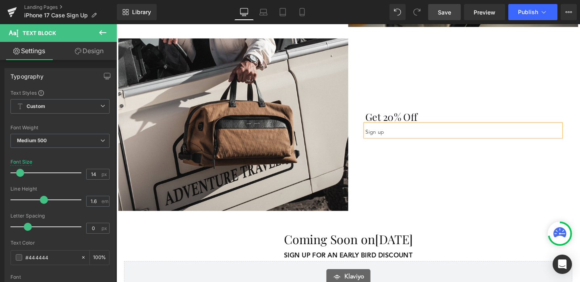
click at [564, 111] on div "Get 20% Off Heading Sign up Text Block Row Image 302 Adventure Sling Heading A …" at bounding box center [481, 129] width 242 height 181
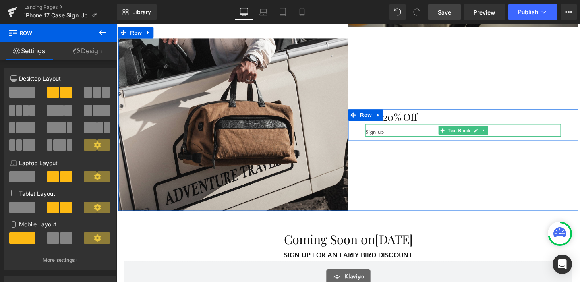
click at [412, 136] on p "Sign up" at bounding box center [480, 137] width 205 height 9
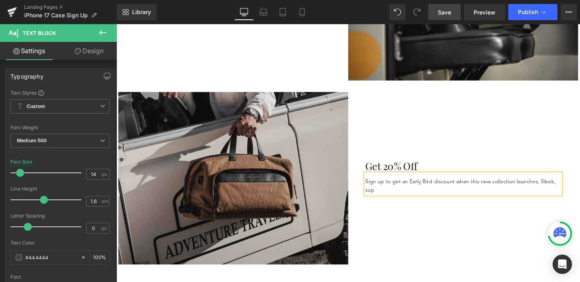
scroll to position [673, 0]
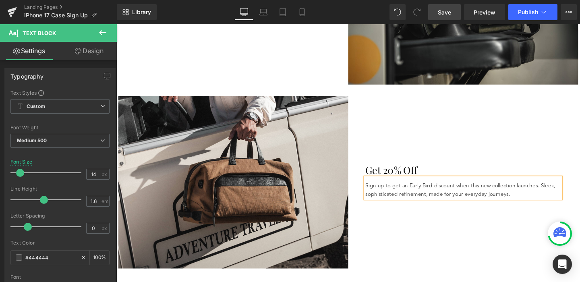
click at [387, 236] on div "Get 20% Off Heading Sign up to get an Early Bird discount when this new collect…" at bounding box center [481, 190] width 242 height 181
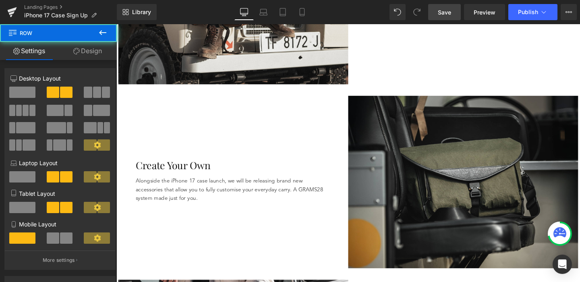
scroll to position [465, 0]
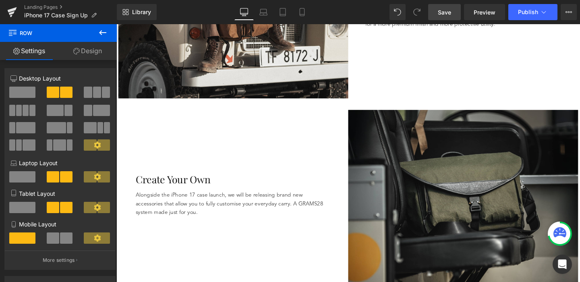
click at [451, 11] on span "Save" at bounding box center [444, 12] width 13 height 8
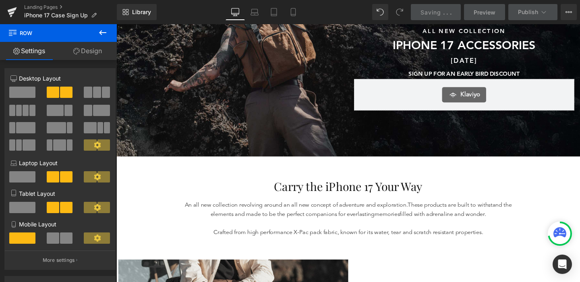
scroll to position [113, 0]
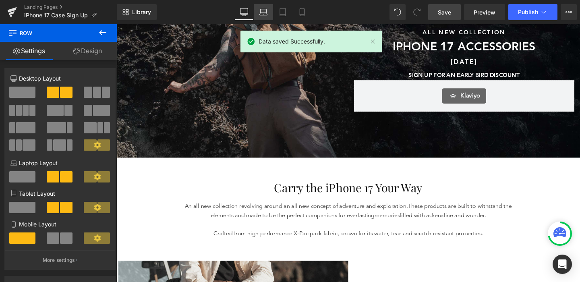
click at [263, 10] on icon at bounding box center [263, 12] width 8 height 8
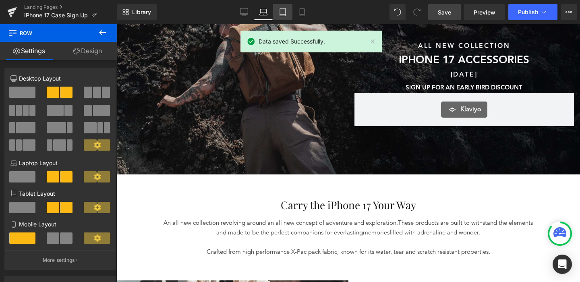
click at [282, 18] on link "Tablet" at bounding box center [282, 12] width 19 height 16
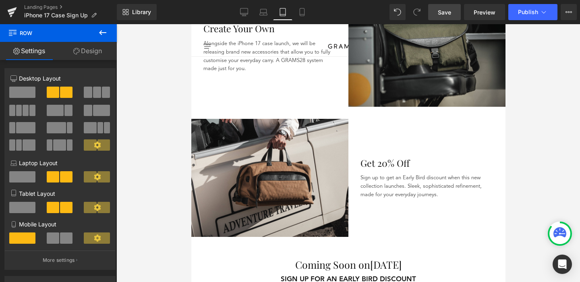
scroll to position [593, 0]
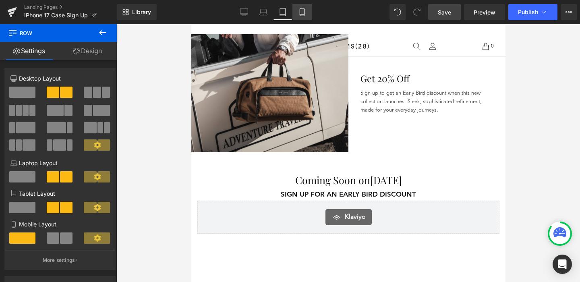
click at [298, 8] on icon at bounding box center [302, 12] width 8 height 8
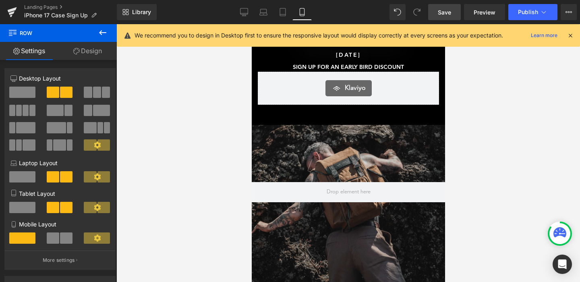
scroll to position [0, 0]
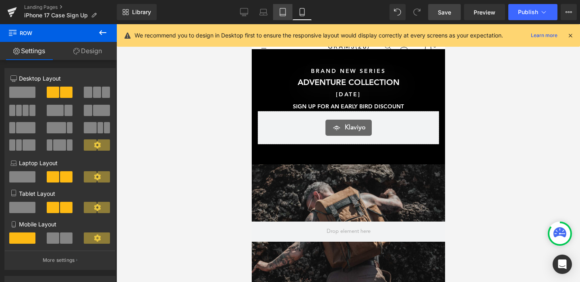
click at [284, 11] on icon at bounding box center [283, 12] width 8 height 8
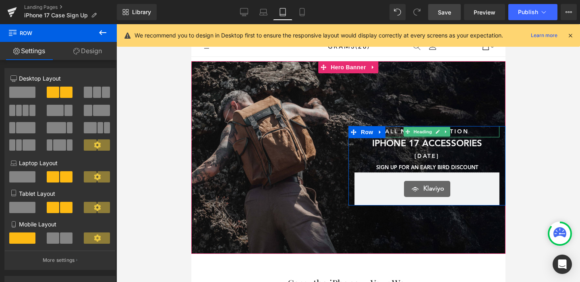
click at [400, 133] on h1 "ALL NEW COLLECTION" at bounding box center [426, 131] width 145 height 11
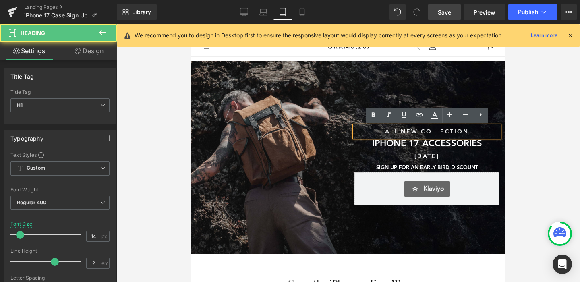
click at [400, 133] on h1 "ALL NEW COLLECTION" at bounding box center [426, 131] width 145 height 11
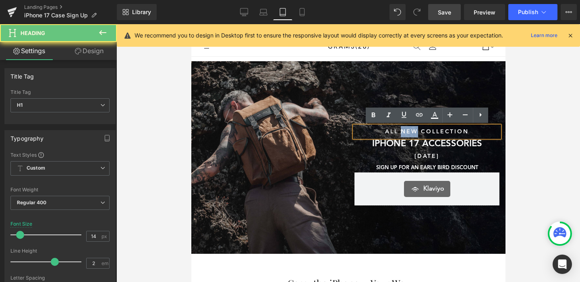
click at [400, 133] on h1 "ALL NEW COLLECTION" at bounding box center [426, 131] width 145 height 11
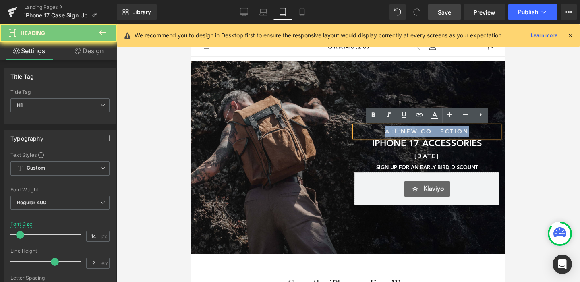
copy h1 "ALL NEW COLLECTION"
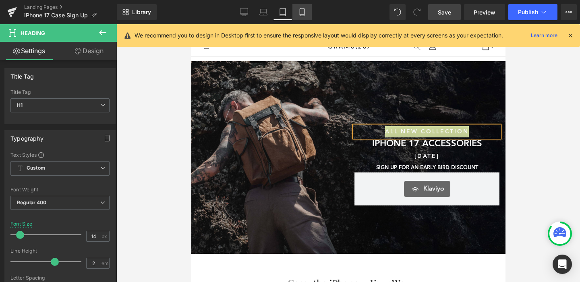
click at [304, 13] on icon at bounding box center [302, 12] width 8 height 8
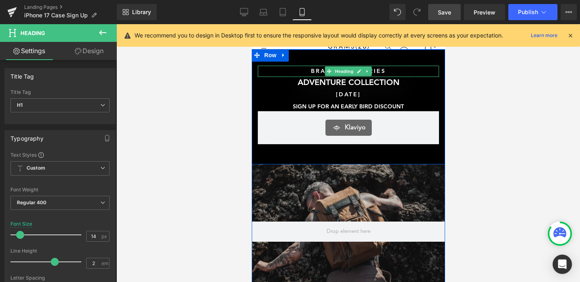
click at [313, 73] on h1 "BRAND NEW SERIES" at bounding box center [347, 71] width 181 height 11
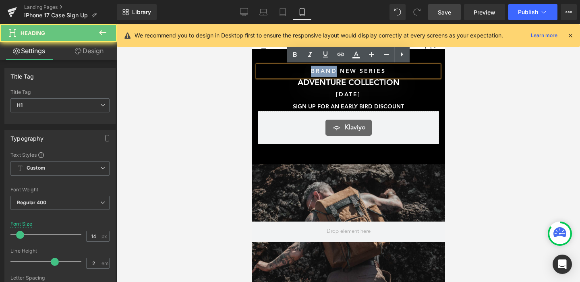
click at [313, 73] on h1 "BRAND NEW SERIES" at bounding box center [347, 71] width 181 height 11
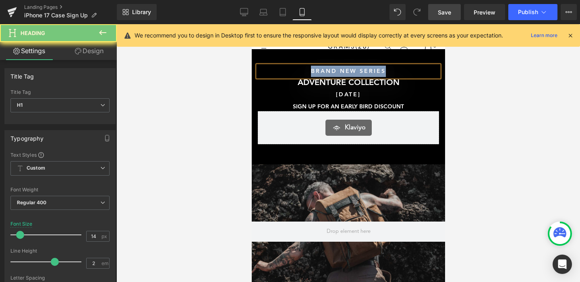
paste div
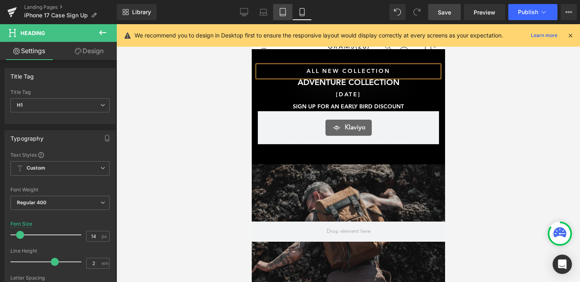
click at [288, 14] on link "Tablet" at bounding box center [282, 12] width 19 height 16
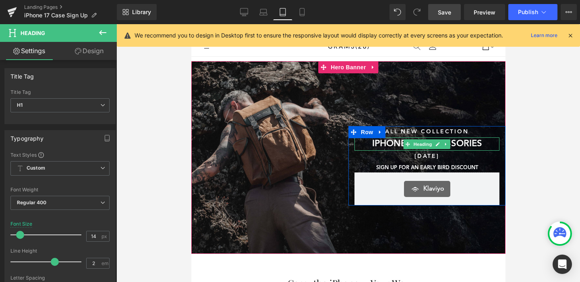
click at [378, 144] on h1 "IPHONE 17 ACCESSORIES" at bounding box center [426, 143] width 145 height 13
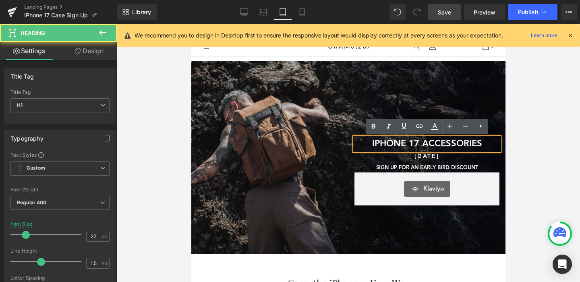
click at [378, 144] on h1 "IPHONE 17 ACCESSORIES" at bounding box center [426, 143] width 145 height 13
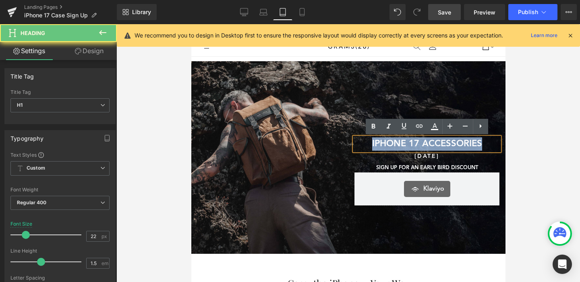
click at [378, 144] on h1 "IPHONE 17 ACCESSORIES" at bounding box center [426, 143] width 145 height 13
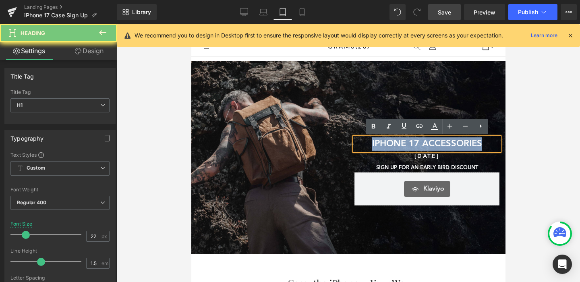
copy h1 "IPHONE 17 ACCESSORIES"
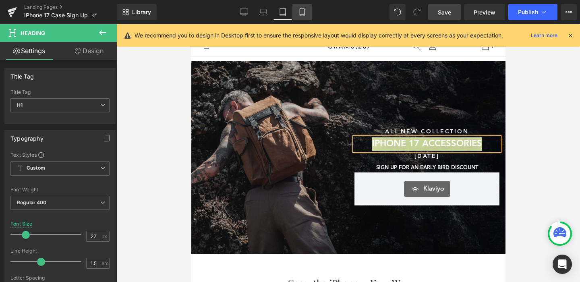
click at [302, 11] on icon at bounding box center [302, 12] width 8 height 8
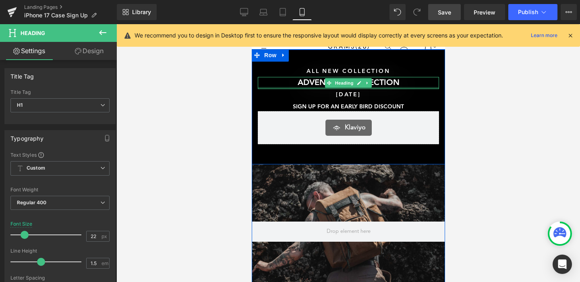
click at [308, 87] on div at bounding box center [347, 88] width 181 height 2
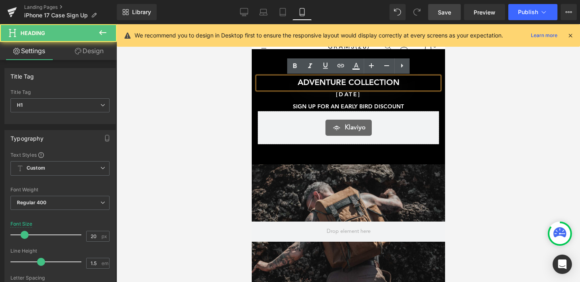
click at [308, 87] on h1 "ADVENTURE COLLECTION" at bounding box center [347, 83] width 181 height 12
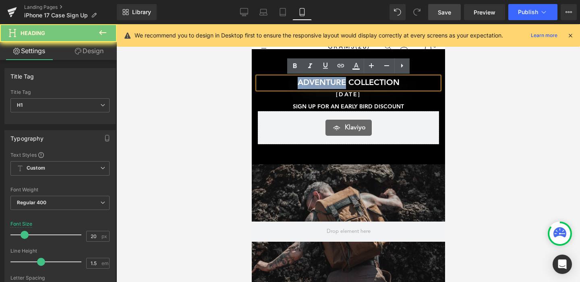
click at [308, 87] on h1 "ADVENTURE COLLECTION" at bounding box center [347, 83] width 181 height 12
paste div
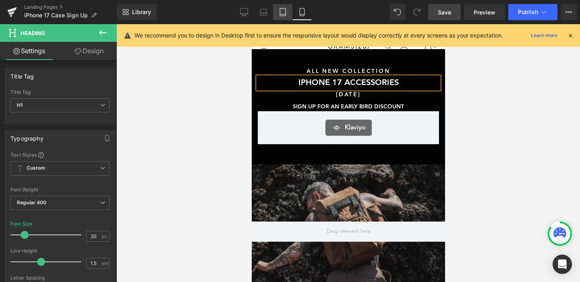
click at [282, 16] on link "Tablet" at bounding box center [282, 12] width 19 height 16
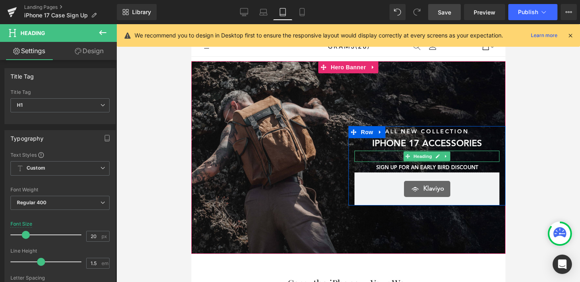
click at [396, 158] on h1 "[DATE]" at bounding box center [426, 156] width 145 height 11
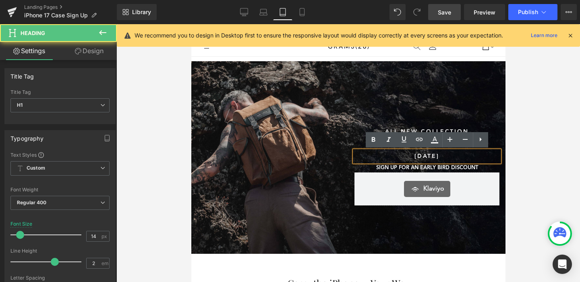
click at [396, 158] on h1 "[DATE]" at bounding box center [426, 156] width 145 height 11
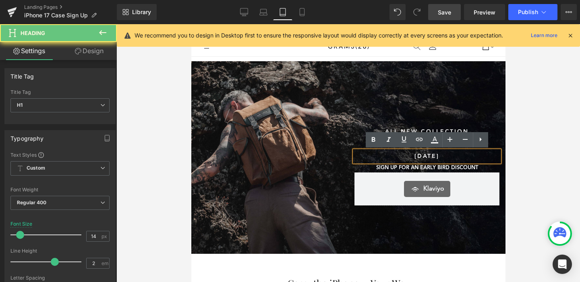
click at [396, 158] on h1 "[DATE]" at bounding box center [426, 156] width 145 height 11
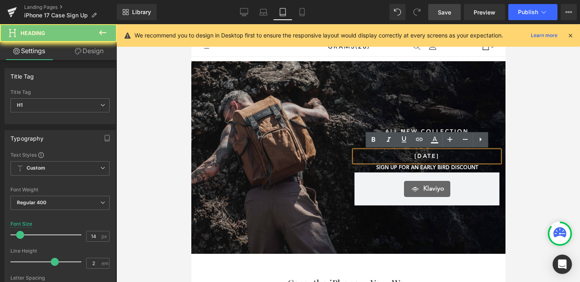
copy h1 "[DATE]"
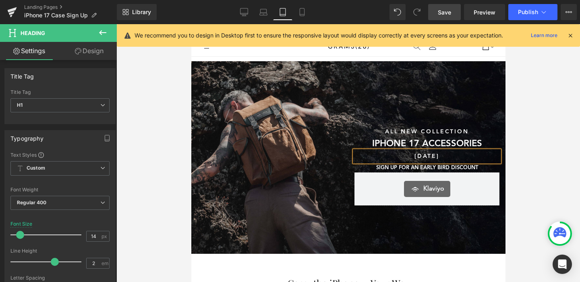
click at [302, 21] on div "Library Tablet Desktop Laptop Tablet Mobile Save Preview Publish Scheduled View…" at bounding box center [348, 12] width 463 height 24
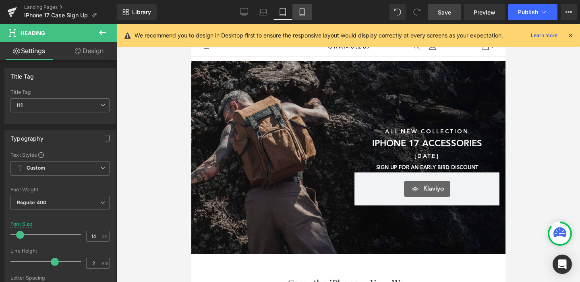
click at [302, 16] on icon at bounding box center [302, 12] width 4 height 8
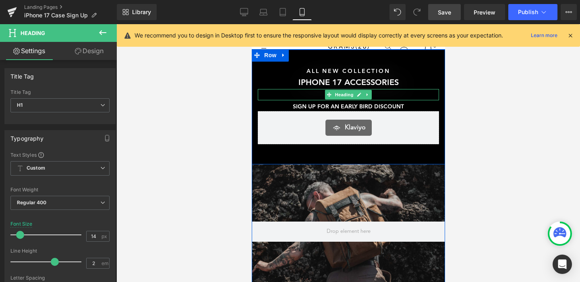
click at [307, 91] on h1 "[DATE]" at bounding box center [347, 94] width 181 height 11
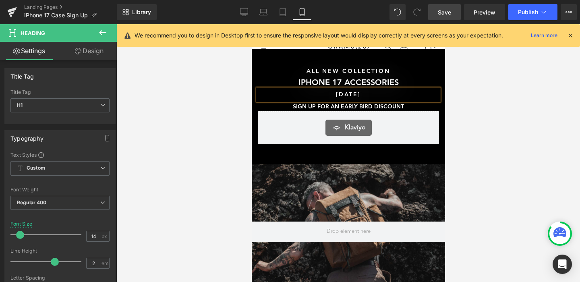
click at [307, 91] on h1 "[DATE]" at bounding box center [347, 94] width 181 height 11
paste div
click at [282, 13] on icon at bounding box center [283, 12] width 8 height 8
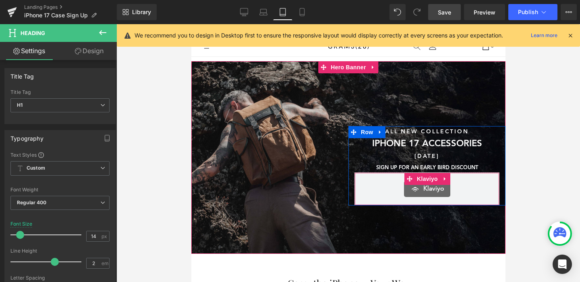
click at [375, 190] on div "Klaviyo" at bounding box center [427, 189] width 128 height 16
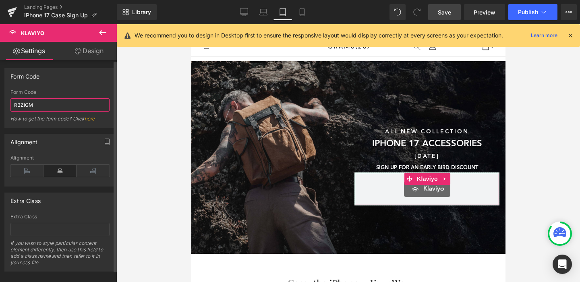
click at [63, 104] on input "RBZiGM" at bounding box center [59, 104] width 99 height 13
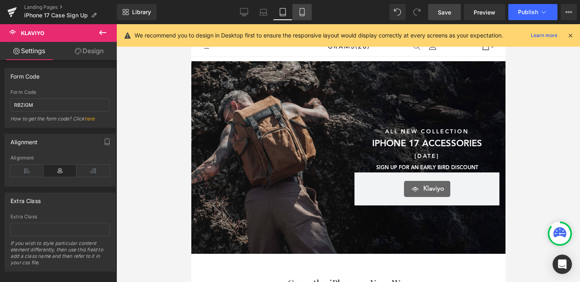
click at [301, 12] on icon at bounding box center [302, 12] width 8 height 8
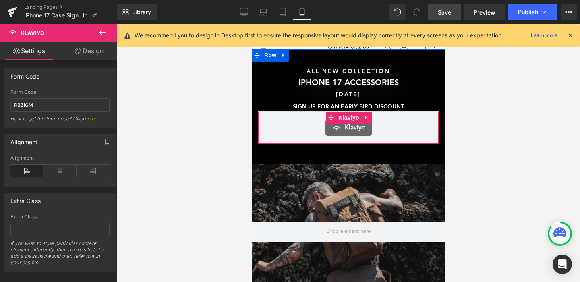
click at [307, 130] on div "Klaviyo" at bounding box center [348, 128] width 164 height 16
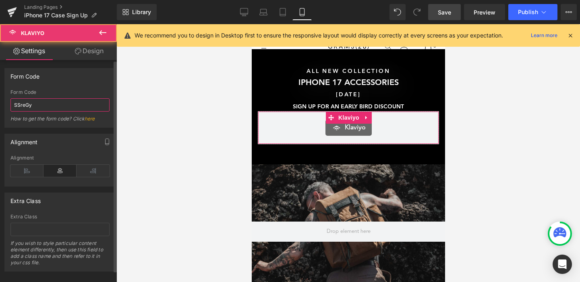
click at [82, 109] on input "SSreGy" at bounding box center [59, 104] width 99 height 13
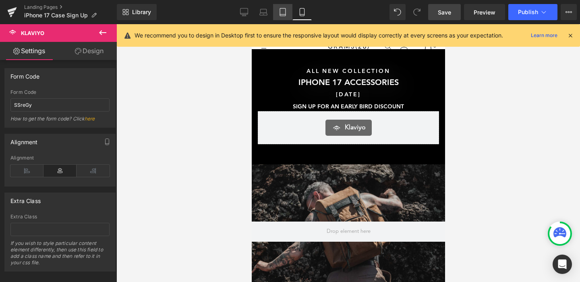
click at [276, 15] on link "Tablet" at bounding box center [282, 12] width 19 height 16
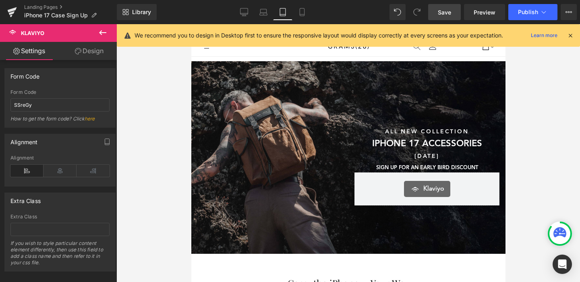
click at [359, 192] on div "[PERSON_NAME]" at bounding box center [426, 188] width 145 height 33
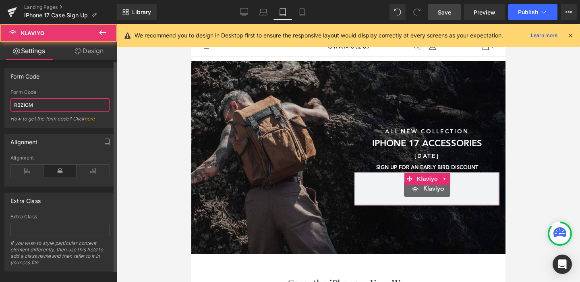
click at [58, 104] on input "RBZiGM" at bounding box center [59, 104] width 99 height 13
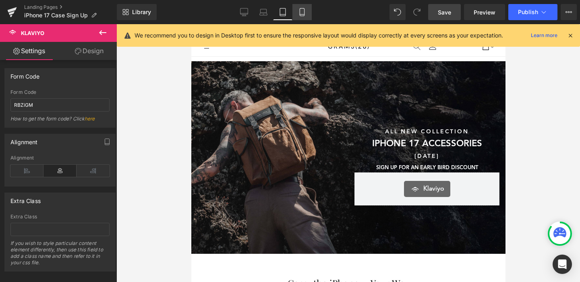
click at [306, 19] on link "Mobile" at bounding box center [301, 12] width 19 height 16
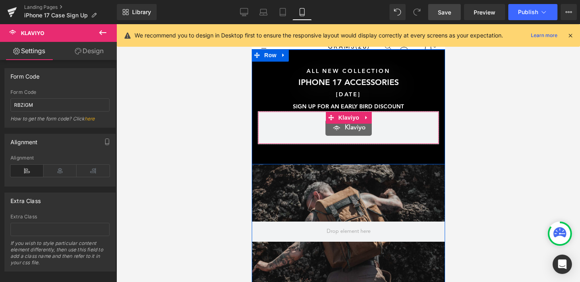
click at [296, 120] on div "Klaviyo" at bounding box center [348, 128] width 164 height 16
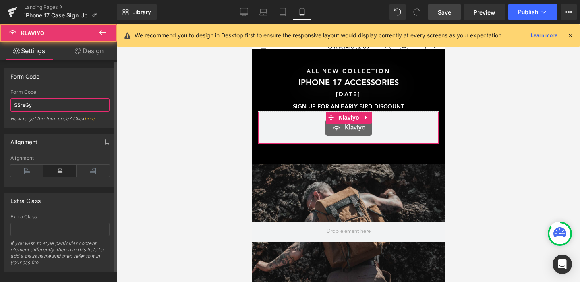
click at [67, 106] on input "SSreGy" at bounding box center [59, 104] width 99 height 13
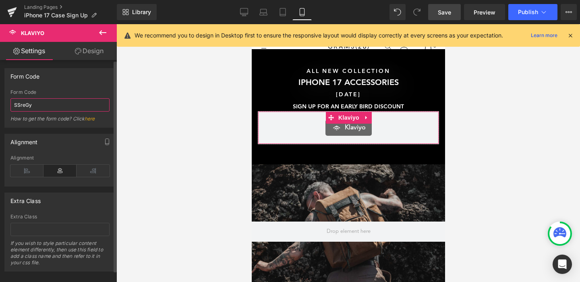
paste input "RBZiGM"
type input "RBZiGM"
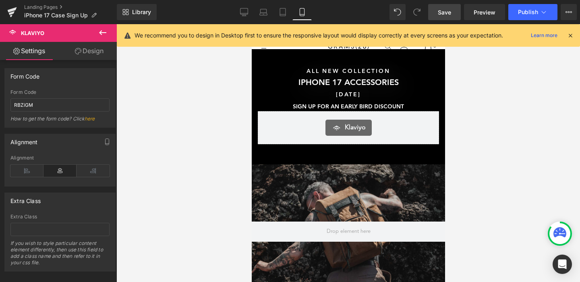
click at [250, 162] on div at bounding box center [348, 153] width 464 height 258
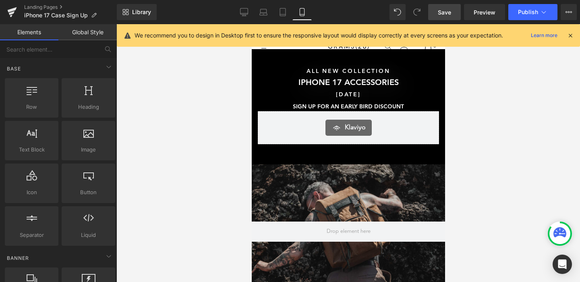
click at [272, 136] on div "Klaviyo" at bounding box center [348, 128] width 164 height 16
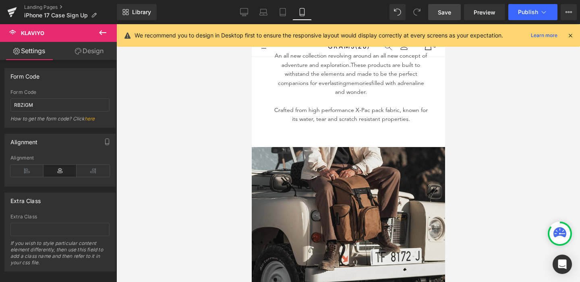
scroll to position [332, 0]
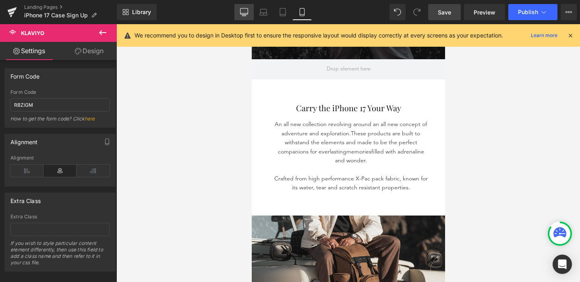
click at [244, 6] on link "Desktop" at bounding box center [243, 12] width 19 height 16
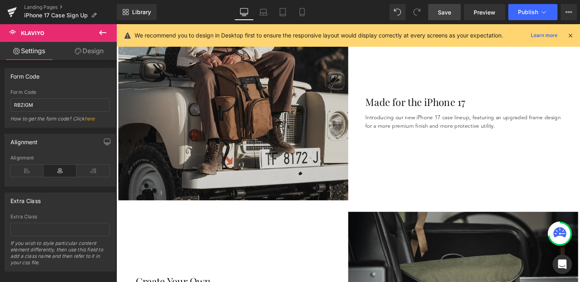
scroll to position [359, 0]
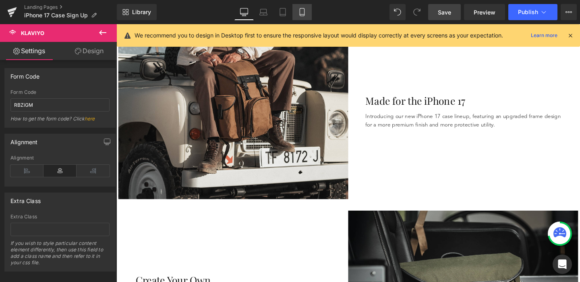
click at [296, 13] on link "Mobile" at bounding box center [301, 12] width 19 height 16
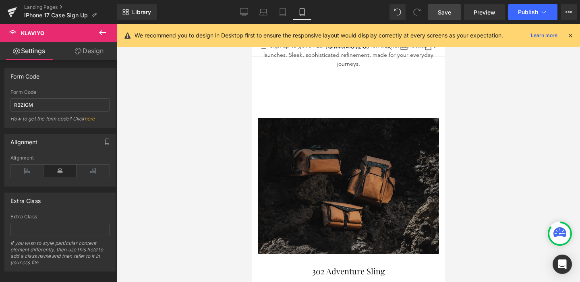
scroll to position [1142, 0]
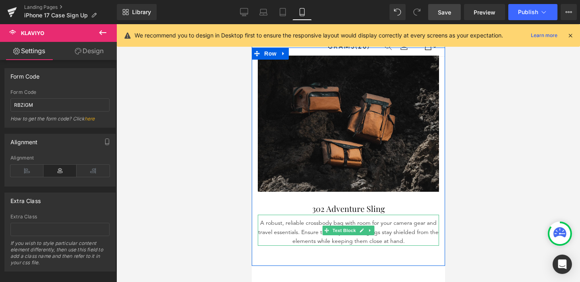
click at [338, 226] on span "Text Block" at bounding box center [343, 231] width 27 height 10
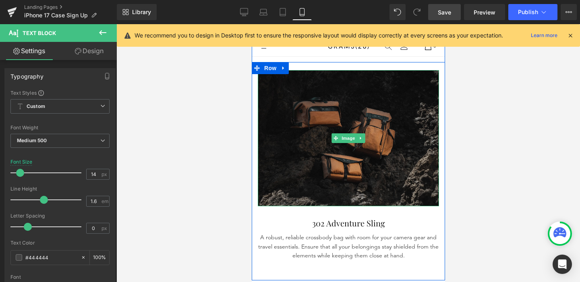
scroll to position [1125, 0]
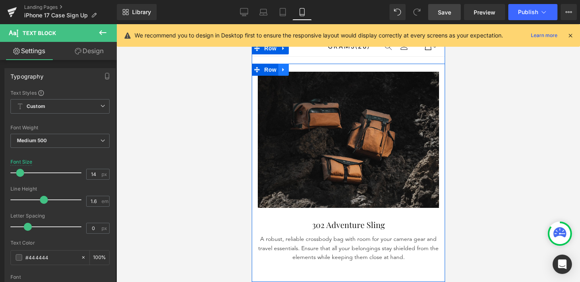
click at [285, 67] on icon at bounding box center [283, 70] width 6 height 6
click at [301, 64] on link at bounding box center [304, 70] width 10 height 12
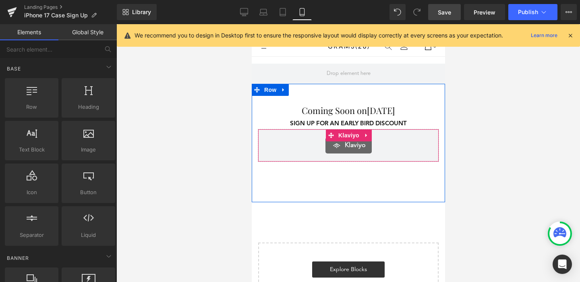
click at [287, 137] on div "Klaviyo" at bounding box center [348, 145] width 164 height 16
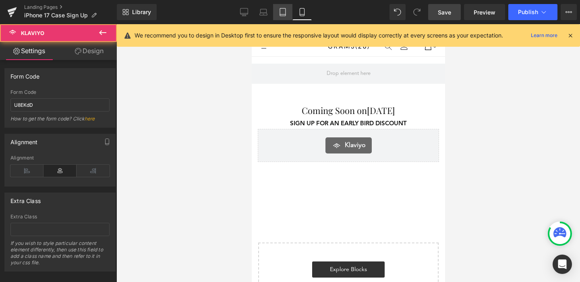
click at [276, 6] on link "Tablet" at bounding box center [282, 12] width 19 height 16
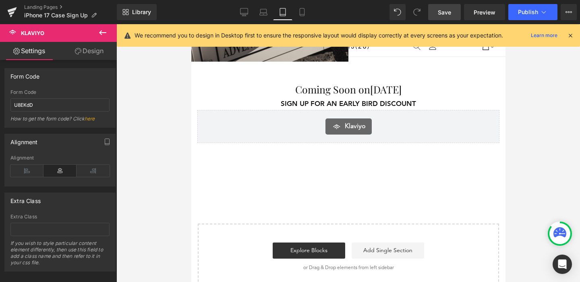
scroll to position [673, 0]
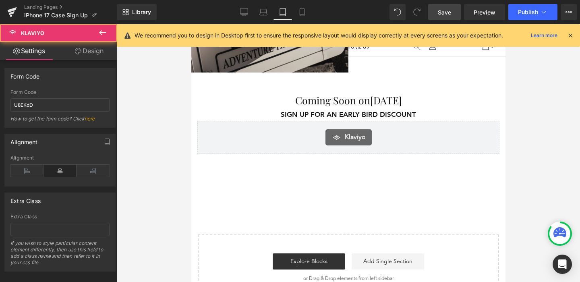
click at [276, 139] on div "Klaviyo" at bounding box center [347, 137] width 285 height 16
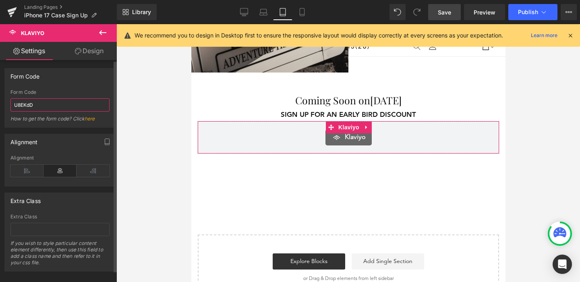
click at [58, 103] on input "U8EKdD" at bounding box center [59, 104] width 99 height 13
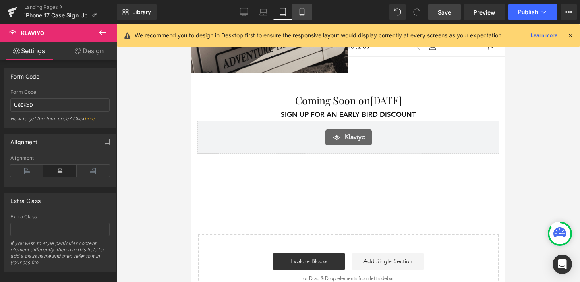
click at [300, 17] on link "Mobile" at bounding box center [301, 12] width 19 height 16
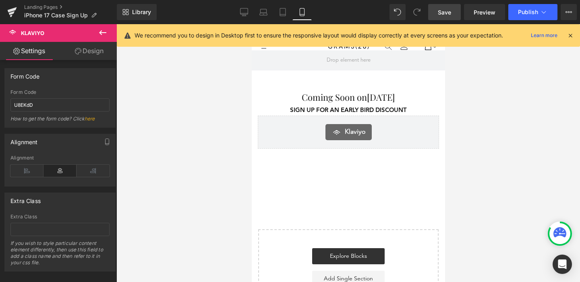
scroll to position [1139, 0]
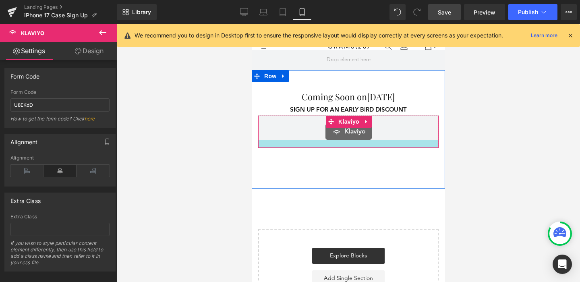
click at [290, 140] on div at bounding box center [348, 144] width 180 height 8
click at [296, 124] on div "Klaviyo" at bounding box center [348, 132] width 164 height 16
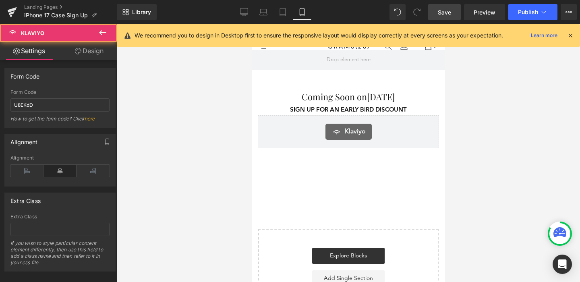
click at [224, 126] on div at bounding box center [348, 153] width 464 height 258
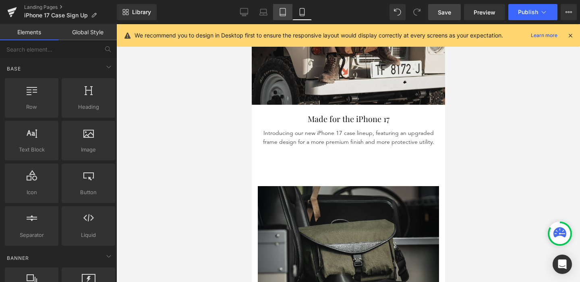
click at [286, 17] on link "Tablet" at bounding box center [282, 12] width 19 height 16
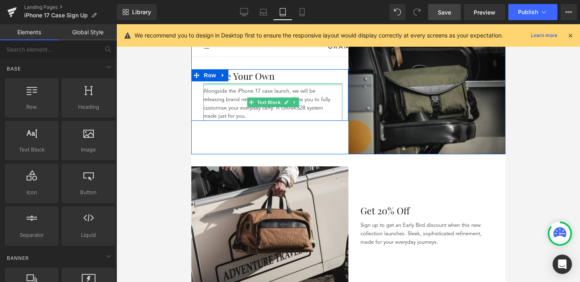
scroll to position [435, 0]
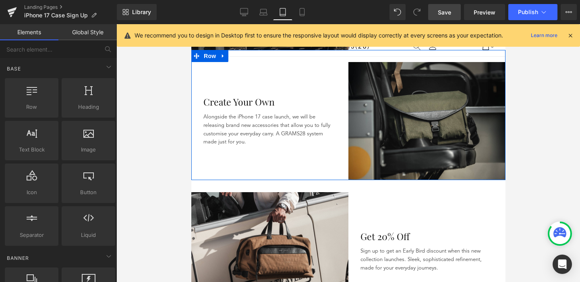
click at [230, 132] on p "Alongside the iPhone 17 case launch, we will be releasing brand new accessories…" at bounding box center [269, 129] width 133 height 33
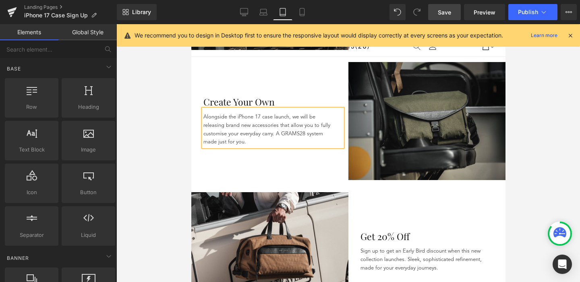
click at [230, 132] on p "Alongside the iPhone 17 case launch, we will be releasing brand new accessories…" at bounding box center [269, 129] width 133 height 33
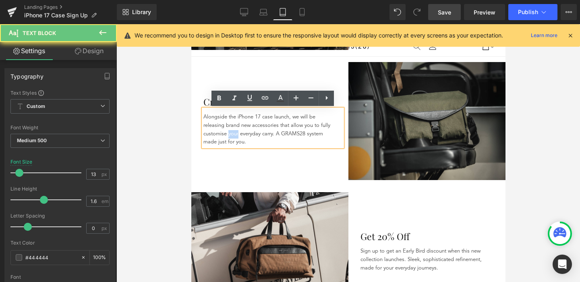
click at [230, 132] on p "Alongside the iPhone 17 case launch, we will be releasing brand new accessories…" at bounding box center [269, 129] width 133 height 33
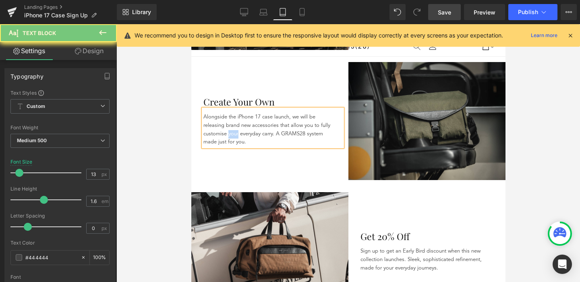
copy p "Alongside the iPhone 17 case launch, we will be releasing brand new accessories…"
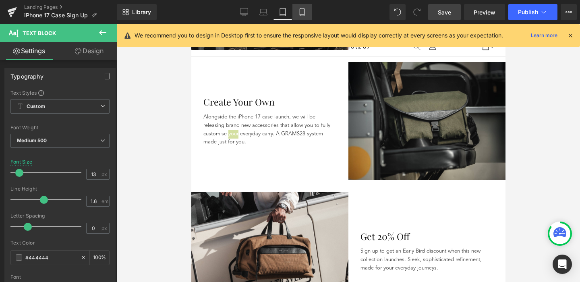
click at [304, 12] on icon at bounding box center [302, 12] width 8 height 8
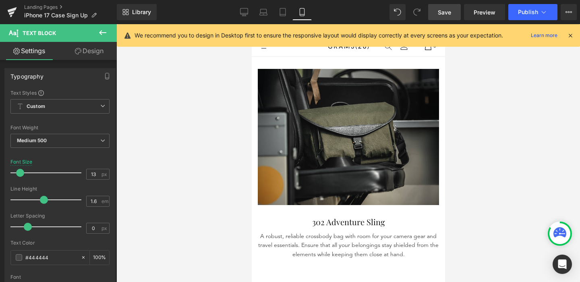
scroll to position [694, 0]
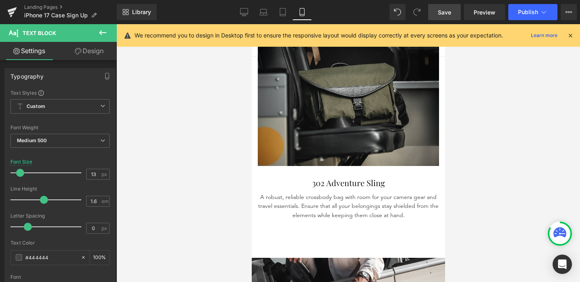
click at [299, 208] on p "A robust, reliable crossbody bag with room for your camera gear and travel esse…" at bounding box center [347, 206] width 181 height 27
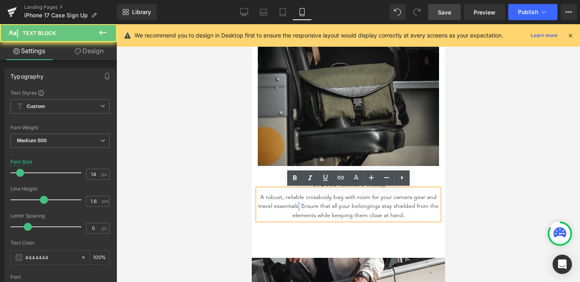
click at [299, 208] on p "A robust, reliable crossbody bag with room for your camera gear and travel esse…" at bounding box center [347, 206] width 181 height 27
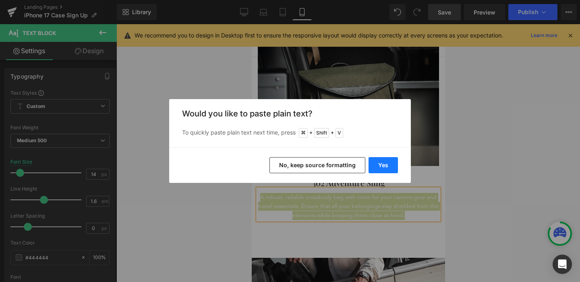
click at [389, 167] on button "Yes" at bounding box center [383, 165] width 29 height 16
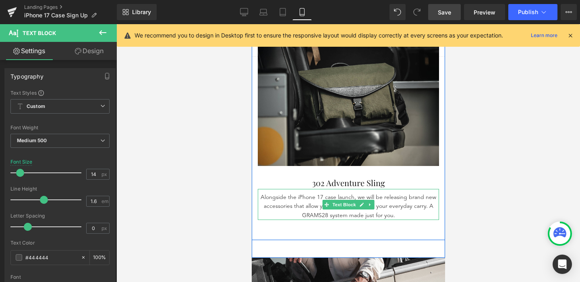
click at [395, 217] on p "Alongside the iPhone 17 case launch, we will be releasing brand new accessories…" at bounding box center [347, 206] width 181 height 27
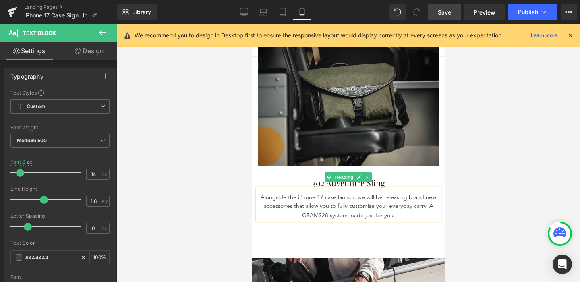
click at [413, 182] on h1 "302 Adventure Sling" at bounding box center [347, 183] width 181 height 12
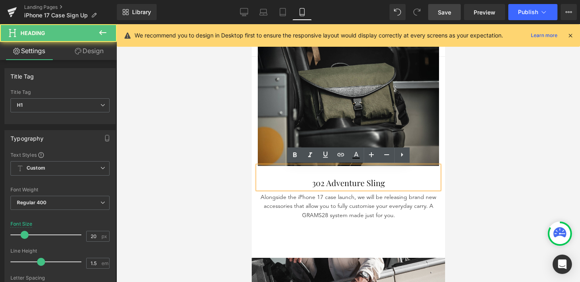
click at [413, 182] on h1 "302 Adventure Sling" at bounding box center [347, 183] width 181 height 12
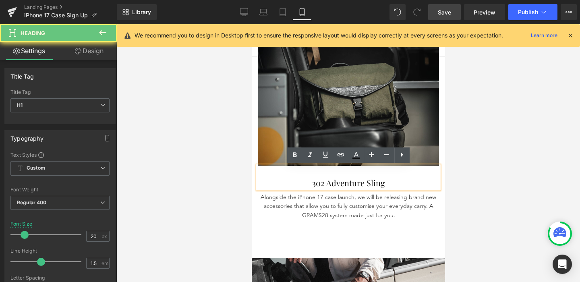
click at [401, 182] on h1 "302 Adventure Sling" at bounding box center [347, 183] width 181 height 12
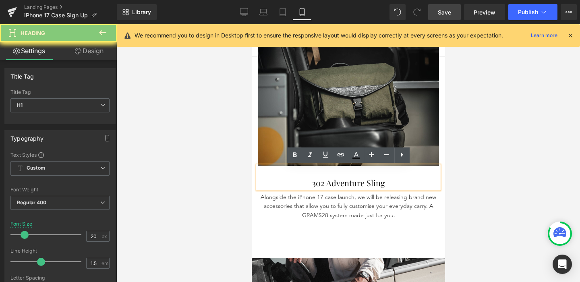
click at [401, 182] on h1 "302 Adventure Sling" at bounding box center [347, 183] width 181 height 12
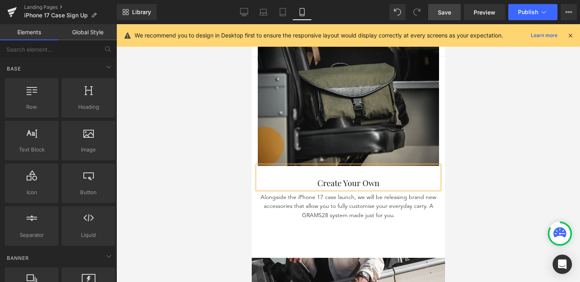
click at [479, 192] on div at bounding box center [348, 153] width 464 height 258
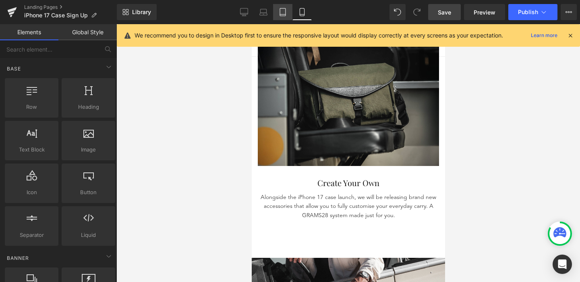
click at [278, 11] on link "Tablet" at bounding box center [282, 12] width 19 height 16
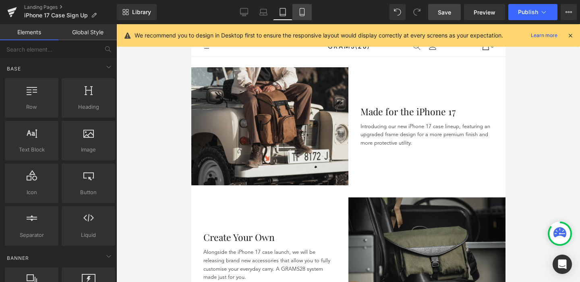
click at [309, 16] on link "Mobile" at bounding box center [301, 12] width 19 height 16
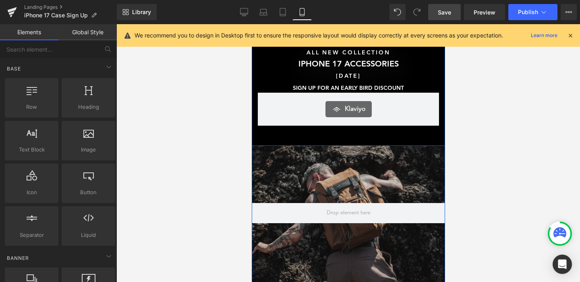
scroll to position [0, 0]
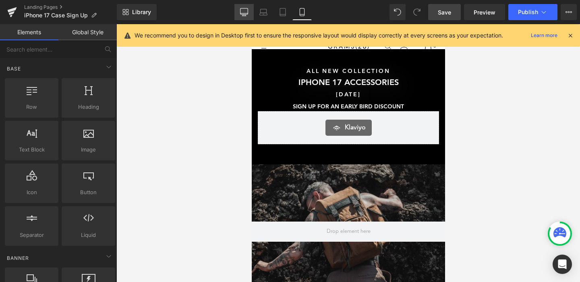
click at [248, 10] on icon at bounding box center [244, 11] width 8 height 6
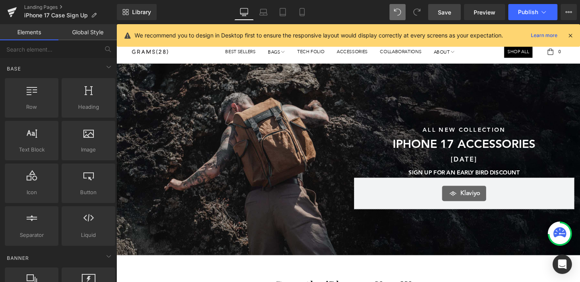
scroll to position [52, 0]
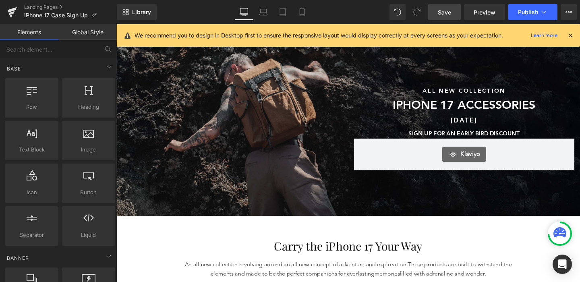
click at [453, 10] on link "Save" at bounding box center [444, 12] width 33 height 16
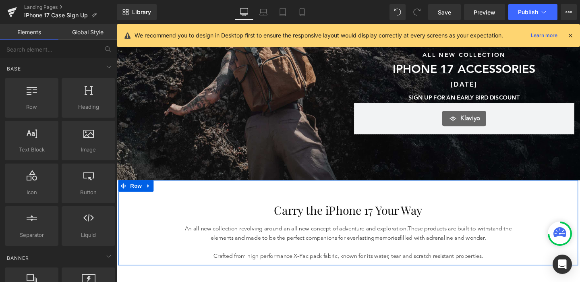
scroll to position [142, 0]
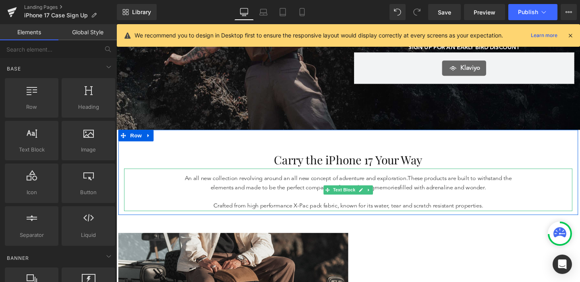
click at [257, 207] on p at bounding box center [360, 206] width 350 height 10
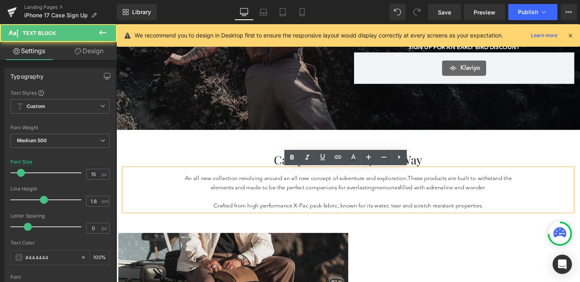
click at [270, 211] on p "Crafted from high performance X-Pac pack fabric, known for its water, tear and …" at bounding box center [360, 216] width 350 height 10
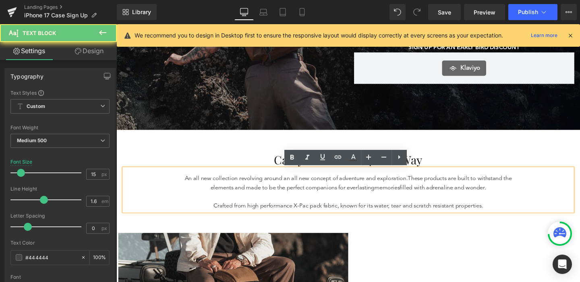
click at [270, 211] on p "Crafted from high performance X-Pac pack fabric, known for its water, tear and …" at bounding box center [360, 216] width 350 height 10
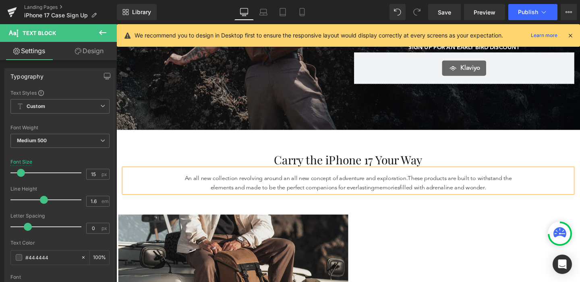
click at [301, 196] on span "These products are built to withstand the elements and made to be the perfect c…" at bounding box center [374, 192] width 317 height 16
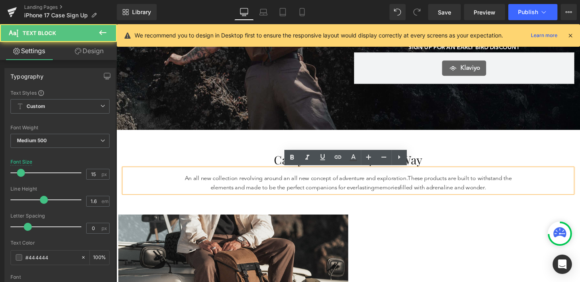
click at [301, 196] on span "These products are built to withstand the elements and made to be the perfect c…" at bounding box center [374, 192] width 317 height 16
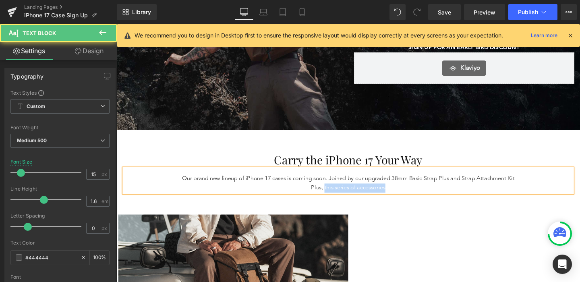
drag, startPoint x: 338, startPoint y: 195, endPoint x: 402, endPoint y: 198, distance: 64.1
click at [402, 198] on p "Our brand new lineup of iPhone 17 cases is coming soon. Joined by our upgraded …" at bounding box center [360, 191] width 350 height 19
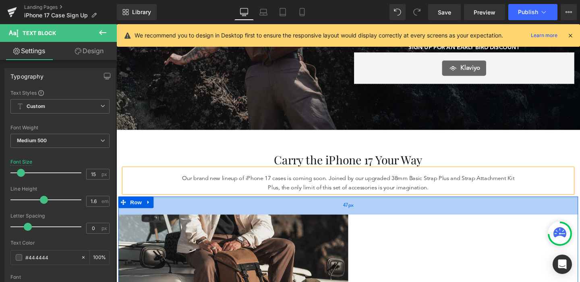
scroll to position [151, 0]
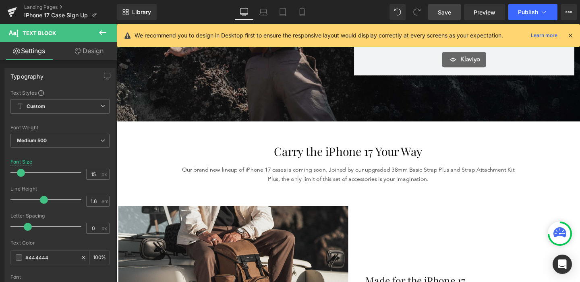
click at [444, 8] on span "Save" at bounding box center [444, 12] width 13 height 8
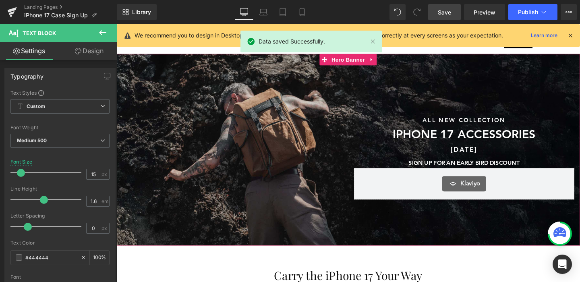
scroll to position [0, 0]
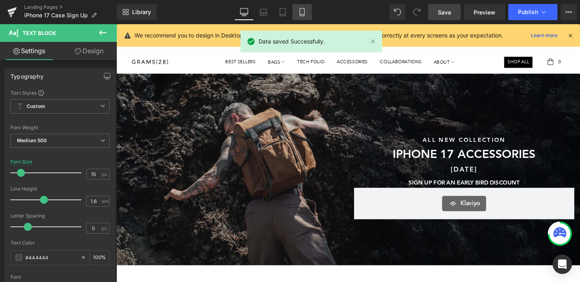
click at [304, 11] on icon at bounding box center [302, 12] width 8 height 8
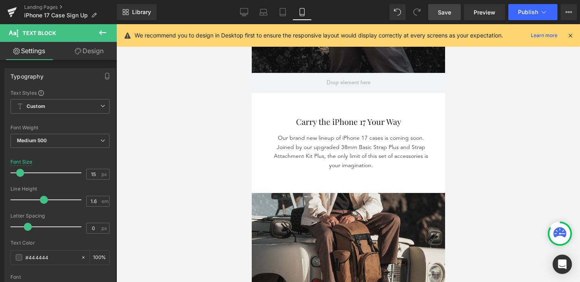
scroll to position [269, 0]
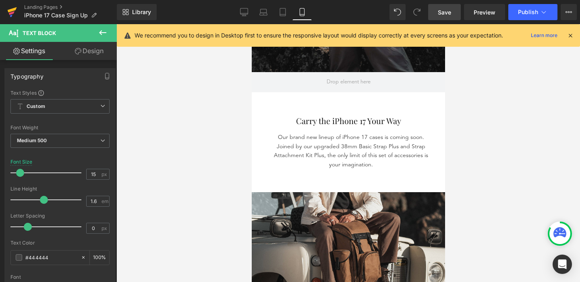
click at [6, 9] on link at bounding box center [12, 12] width 24 height 24
